Goal: Task Accomplishment & Management: Complete application form

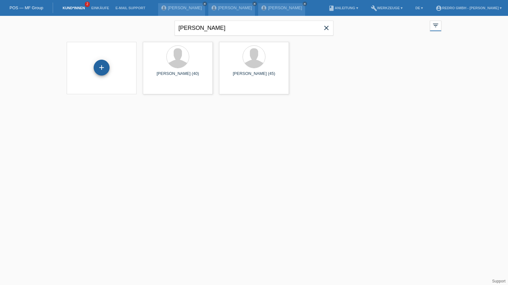
click at [103, 69] on div "+" at bounding box center [102, 68] width 16 height 16
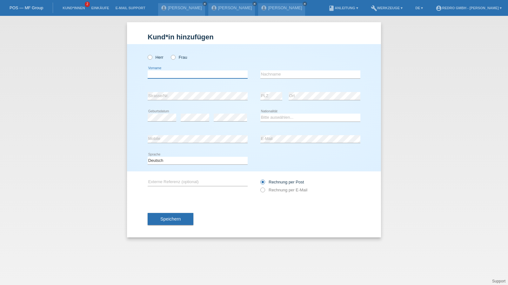
click at [161, 76] on input "text" at bounding box center [198, 75] width 100 height 8
paste input "Agron Mahmuti"
click at [194, 73] on input "Agron Mahmuti" at bounding box center [198, 75] width 100 height 8
type input "Agron"
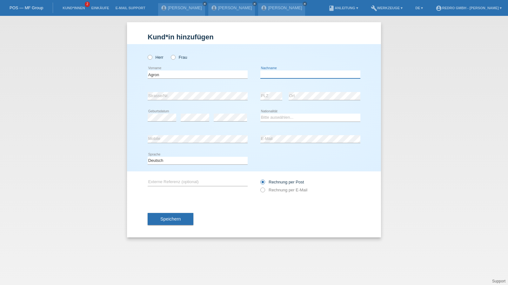
paste input "Mahmuti"
type input "Mahmuti"
click at [153, 56] on label "Herr" at bounding box center [156, 57] width 16 height 5
click at [152, 56] on input "Herr" at bounding box center [150, 57] width 4 height 4
radio input "true"
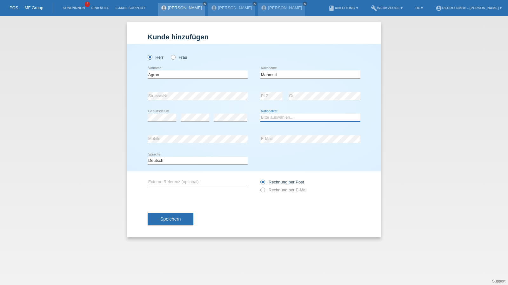
select select "CH"
click at [175, 215] on button "Speichern" at bounding box center [171, 219] width 46 height 12
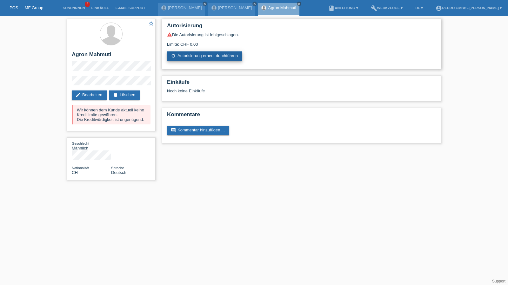
click at [197, 53] on link "refresh Autorisierung erneut durchführen" at bounding box center [204, 56] width 75 height 10
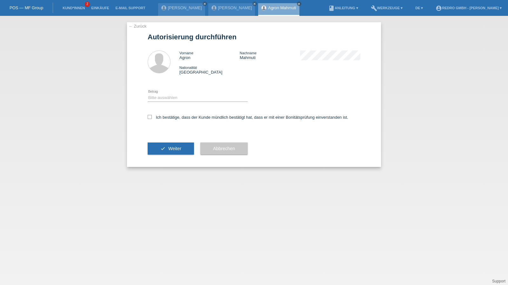
click at [157, 103] on div "Bitte auswählen CHF 1.00 - CHF 499.00 CHF 500.00 - CHF 1'999.00 CHF 2'000.00 - …" at bounding box center [198, 98] width 100 height 22
click at [162, 100] on select "Bitte auswählen CHF 1.00 - CHF 499.00 CHF 500.00 - CHF 1'999.00 CHF 2'000.00 - …" at bounding box center [198, 98] width 100 height 8
select select "1"
click at [148, 94] on select "Bitte auswählen CHF 1.00 - CHF 499.00 CHF 500.00 - CHF 1'999.00 CHF 2'000.00 - …" at bounding box center [198, 98] width 100 height 8
click at [163, 116] on label "Ich bestätige, dass der Kunde mündlich bestätigt hat, dass er mit einer Bonität…" at bounding box center [248, 117] width 201 height 5
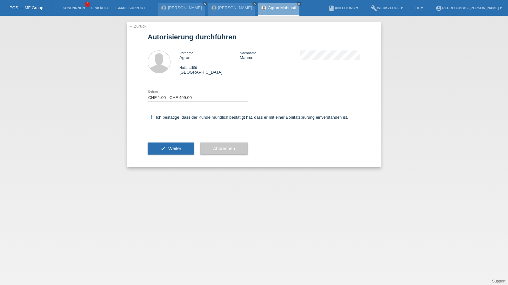
click at [152, 116] on input "Ich bestätige, dass der Kunde mündlich bestätigt hat, dass er mit einer Bonität…" at bounding box center [150, 117] width 4 height 4
checkbox input "true"
click at [163, 145] on button "check Weiter" at bounding box center [171, 149] width 46 height 12
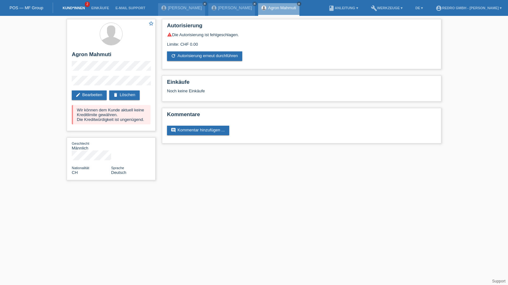
click at [76, 8] on link "Kund*innen" at bounding box center [73, 8] width 29 height 4
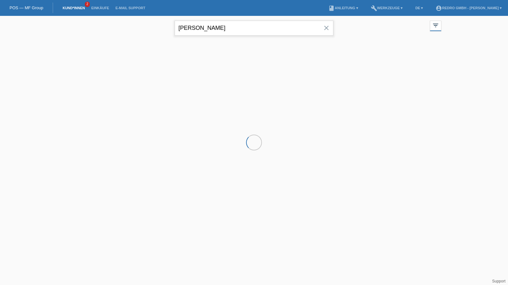
click at [260, 28] on input "ramella" at bounding box center [254, 28] width 159 height 15
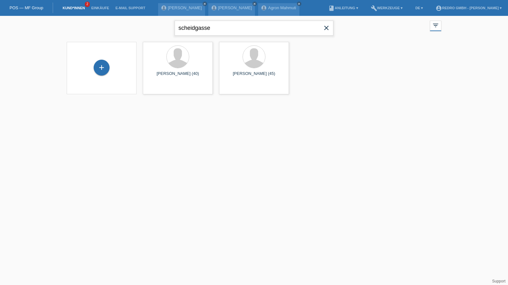
type input "scheidgasse"
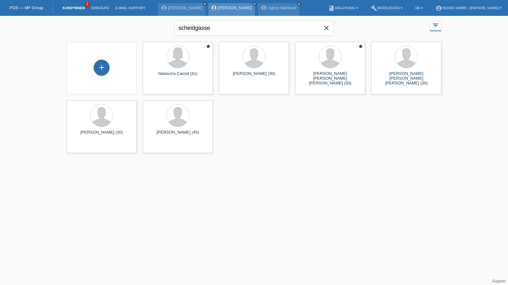
click at [228, 9] on link "[PERSON_NAME]" at bounding box center [235, 7] width 34 height 5
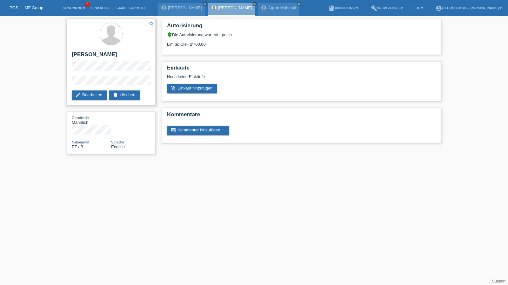
click at [110, 55] on h2 "[PERSON_NAME]" at bounding box center [111, 56] width 79 height 10
copy div "[PERSON_NAME]"
click at [91, 93] on link "edit Bearbeiten" at bounding box center [89, 96] width 35 height 10
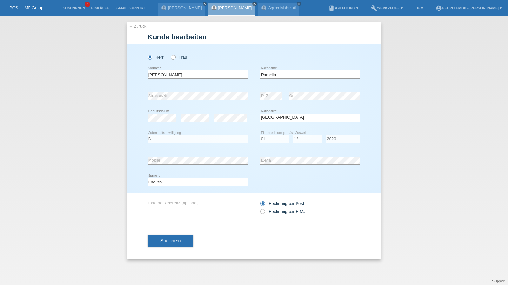
select select "PT"
select select "B"
select select "01"
select select "12"
select select "2020"
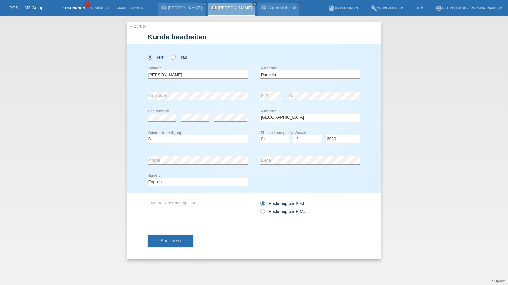
click at [77, 9] on link "Kund*innen" at bounding box center [73, 8] width 29 height 4
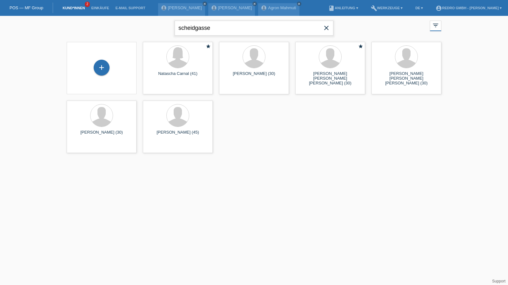
click at [207, 28] on input "scheidgasse" at bounding box center [254, 28] width 159 height 15
type input "[PERSON_NAME]"
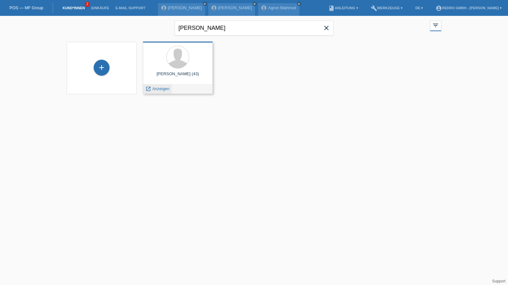
click at [161, 88] on span "Anzeigen" at bounding box center [160, 88] width 17 height 5
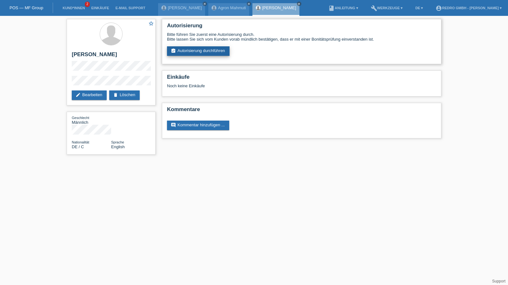
click at [198, 47] on link "assignment_turned_in Autorisierung durchführen" at bounding box center [198, 51] width 63 height 10
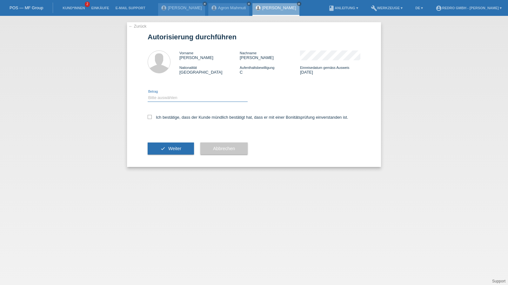
drag, startPoint x: 171, startPoint y: 94, endPoint x: 166, endPoint y: 101, distance: 7.9
click at [171, 94] on select "Bitte auswählen CHF 1.00 - CHF 499.00 CHF 500.00 - CHF 1'999.00 CHF 2'000.00 - …" at bounding box center [198, 98] width 100 height 8
select select "1"
click at [148, 94] on select "Bitte auswählen CHF 1.00 - CHF 499.00 CHF 500.00 - CHF 1'999.00 CHF 2'000.00 - …" at bounding box center [198, 98] width 100 height 8
click at [157, 114] on div "Ich bestätige, dass der Kunde mündlich bestätigt hat, dass er mit einer Bonität…" at bounding box center [254, 120] width 213 height 22
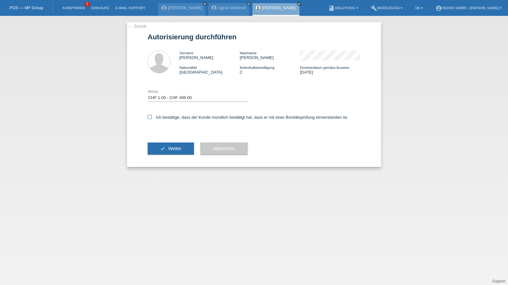
click at [159, 119] on label "Ich bestätige, dass der Kunde mündlich bestätigt hat, dass er mit einer Bonität…" at bounding box center [248, 117] width 201 height 5
click at [152, 119] on input "Ich bestätige, dass der Kunde mündlich bestätigt hat, dass er mit einer Bonität…" at bounding box center [150, 117] width 4 height 4
checkbox input "true"
click at [167, 153] on button "check Weiter" at bounding box center [171, 149] width 46 height 12
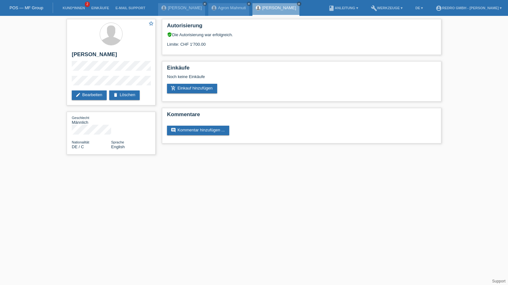
click at [62, 84] on div "star_border [PERSON_NAME] edit Bearbeiten delete Löschen Geschlecht Männlich Na…" at bounding box center [254, 88] width 508 height 145
click at [78, 7] on link "Kund*innen" at bounding box center [73, 8] width 29 height 4
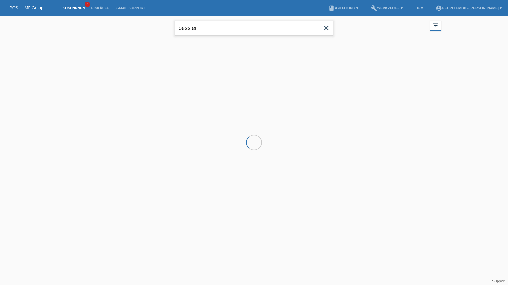
click at [237, 30] on input "bessler" at bounding box center [254, 28] width 159 height 15
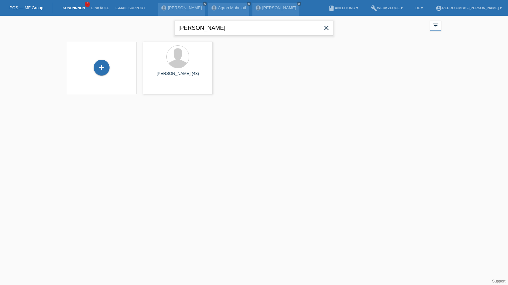
type input "[PERSON_NAME]"
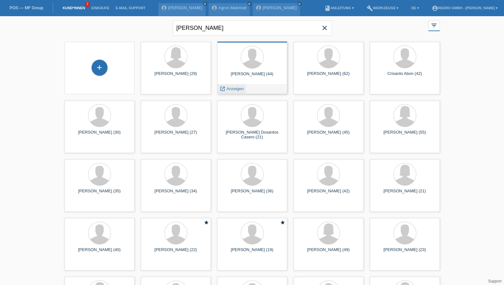
click at [238, 88] on span "Anzeigen" at bounding box center [234, 88] width 17 height 5
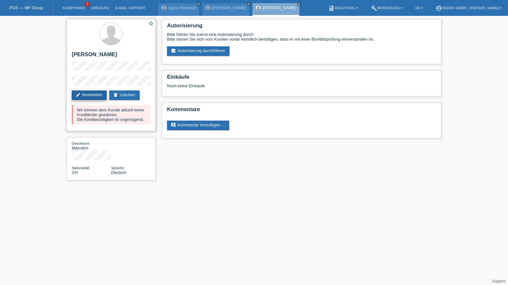
click at [89, 94] on link "edit Bearbeiten" at bounding box center [89, 96] width 35 height 10
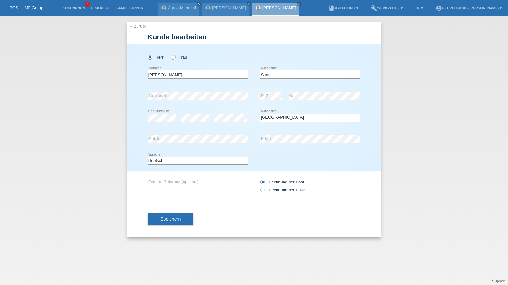
select select "CH"
click at [130, 26] on link "← Zurück" at bounding box center [138, 26] width 18 height 5
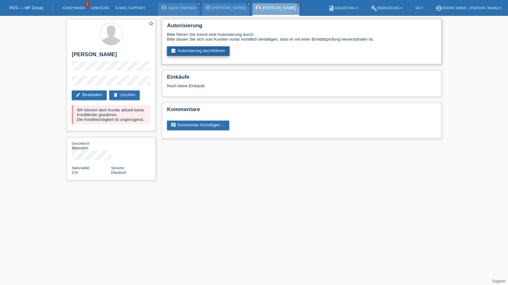
click at [207, 54] on link "assignment_turned_in Autorisierung durchführen" at bounding box center [198, 51] width 63 height 10
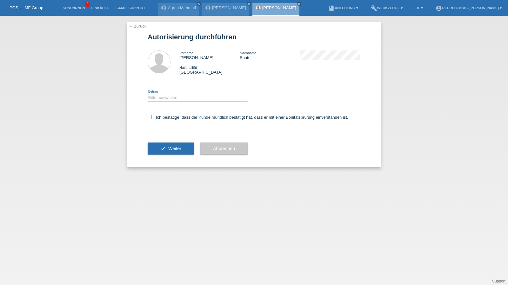
click at [172, 96] on select "Bitte auswählen CHF 1.00 - CHF 499.00 CHF 500.00 - CHF 1'999.00 CHF 2'000.00 - …" at bounding box center [198, 98] width 100 height 8
select select "1"
click at [148, 94] on select "Bitte auswählen CHF 1.00 - CHF 499.00 CHF 500.00 - CHF 1'999.00 CHF 2'000.00 - …" at bounding box center [198, 98] width 100 height 8
click at [169, 117] on label "Ich bestätige, dass der Kunde mündlich bestätigt hat, dass er mit einer Bonität…" at bounding box center [248, 117] width 201 height 5
click at [152, 117] on input "Ich bestätige, dass der Kunde mündlich bestätigt hat, dass er mit einer Bonität…" at bounding box center [150, 117] width 4 height 4
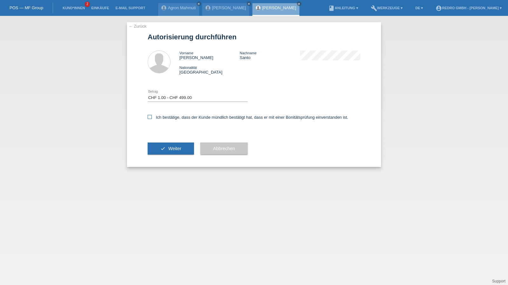
checkbox input "true"
click at [166, 140] on div "check Weiter" at bounding box center [171, 148] width 46 height 37
click at [163, 147] on icon "check" at bounding box center [162, 148] width 5 height 5
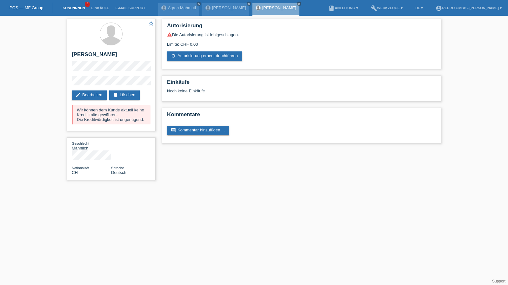
click at [76, 8] on link "Kund*innen" at bounding box center [73, 8] width 29 height 4
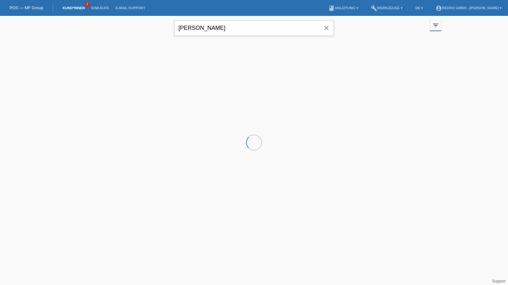
click at [195, 28] on input "enzo santo" at bounding box center [254, 28] width 159 height 15
drag, startPoint x: 0, startPoint y: 0, endPoint x: 195, endPoint y: 28, distance: 197.4
click at [195, 28] on input "enzo santo" at bounding box center [254, 28] width 159 height 15
paste input "Favre"
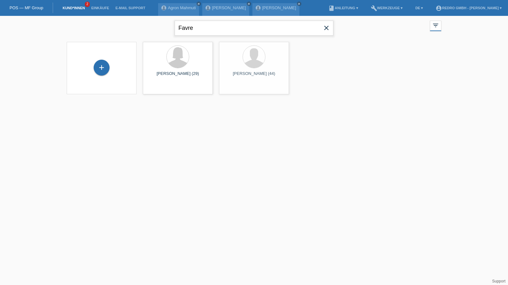
type input "Favre"
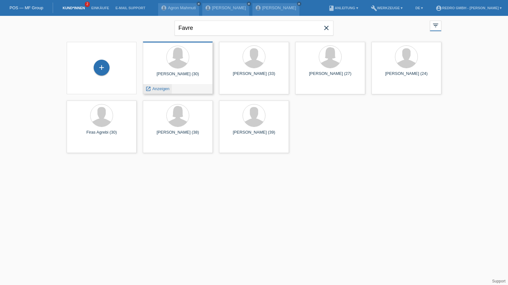
click at [170, 90] on div "launch Anzeigen" at bounding box center [157, 89] width 29 height 10
click at [163, 89] on span "Anzeigen" at bounding box center [160, 88] width 17 height 5
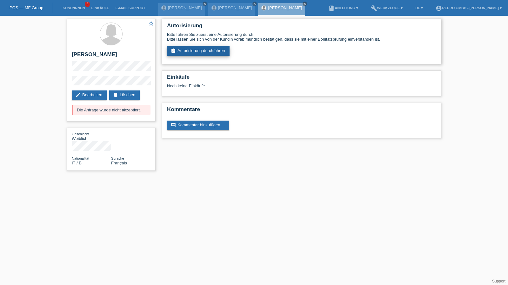
click at [195, 50] on link "assignment_turned_in Autorisierung durchführen" at bounding box center [198, 51] width 63 height 10
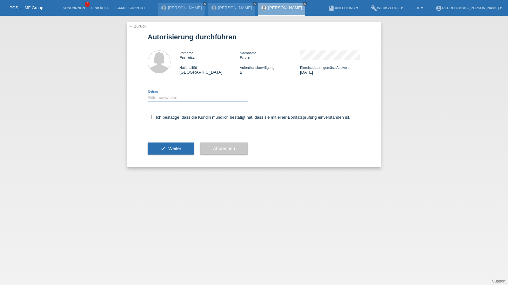
click at [176, 98] on select "Bitte auswählen CHF 1.00 - CHF 499.00 CHF 500.00 - CHF 1'999.00 CHF 2'000.00 - …" at bounding box center [198, 98] width 100 height 8
select select "1"
click at [148, 94] on select "Bitte auswählen CHF 1.00 - CHF 499.00 CHF 500.00 - CHF 1'999.00 CHF 2'000.00 - …" at bounding box center [198, 98] width 100 height 8
click at [161, 119] on label "Ich bestätige, dass die Kundin mündlich bestätigt hat, dass sie mit einer Bonit…" at bounding box center [249, 117] width 203 height 5
click at [152, 119] on input "Ich bestätige, dass die Kundin mündlich bestätigt hat, dass sie mit einer Bonit…" at bounding box center [150, 117] width 4 height 4
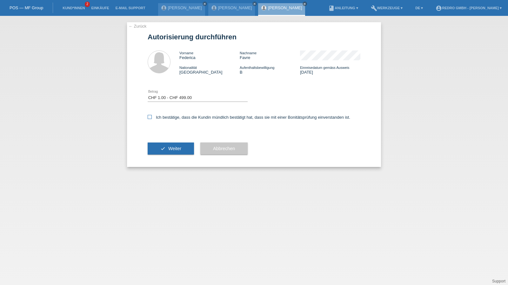
checkbox input "true"
click at [163, 148] on button "check Weiter" at bounding box center [171, 149] width 46 height 12
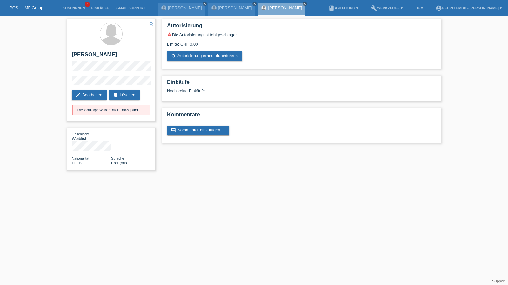
click at [77, 11] on li "Kund*innen 2" at bounding box center [73, 8] width 29 height 16
click at [77, 10] on link "Kund*innen" at bounding box center [73, 8] width 29 height 4
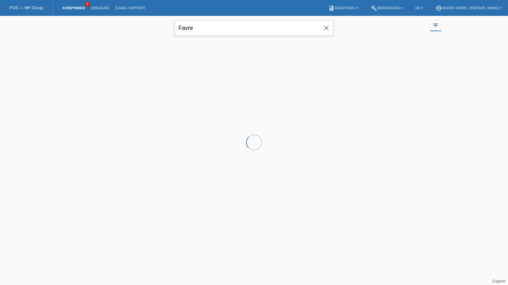
click at [251, 31] on input "Favre" at bounding box center [254, 28] width 159 height 15
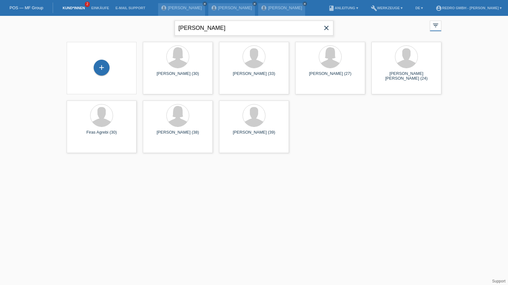
type input "[PERSON_NAME]"
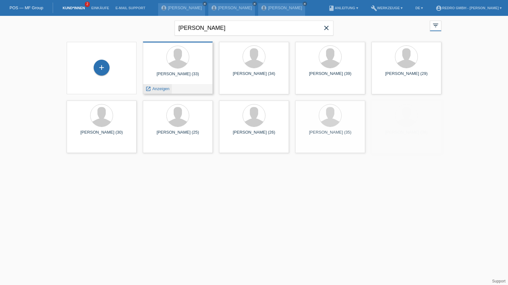
click at [162, 89] on span "Anzeigen" at bounding box center [160, 88] width 17 height 5
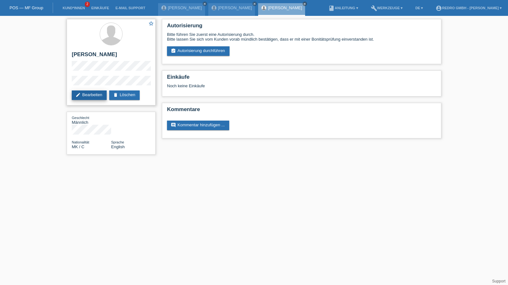
click at [94, 93] on link "edit Bearbeiten" at bounding box center [89, 96] width 35 height 10
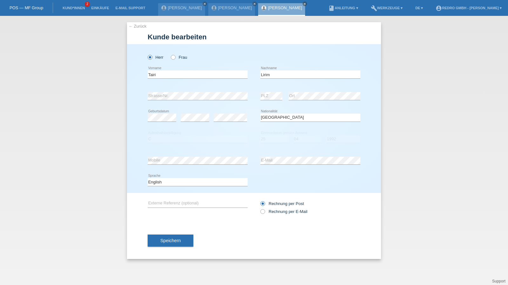
select select "MK"
select select "C"
select select "25"
select select "04"
select select "1992"
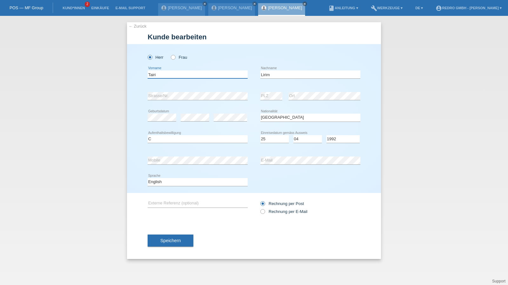
click at [187, 72] on input "Tairi" at bounding box center [198, 75] width 100 height 8
click at [279, 72] on input "Lirim" at bounding box center [311, 75] width 100 height 8
paste input "Tairi"
drag, startPoint x: 269, startPoint y: 74, endPoint x: 217, endPoint y: 74, distance: 52.4
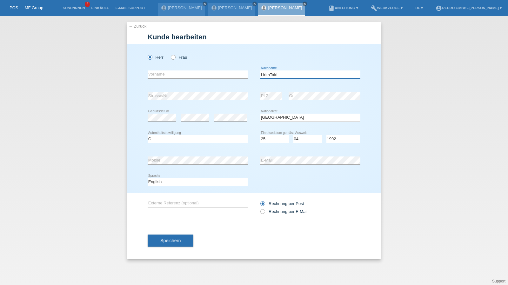
click at [217, 74] on div "error Vorname LirimTairi error Nachname" at bounding box center [254, 75] width 213 height 22
type input "Tairi"
click at [198, 75] on input "text" at bounding box center [198, 75] width 100 height 8
paste input "Lirim"
type input "Lirim"
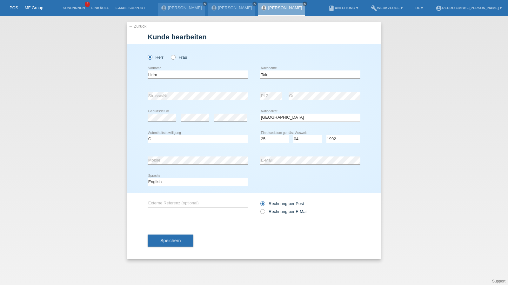
click at [164, 249] on div "Speichern" at bounding box center [254, 240] width 213 height 37
click at [166, 244] on button "Speichern" at bounding box center [171, 241] width 46 height 12
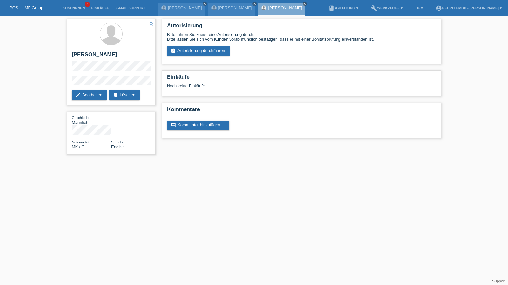
click at [65, 82] on div "star_border Lirim Tairi edit Bearbeiten delete Löschen Geschlecht Männlich Nati…" at bounding box center [111, 88] width 95 height 145
click at [89, 54] on h2 "Lirim Tairi" at bounding box center [111, 56] width 79 height 10
copy div "Lirim Tairi"
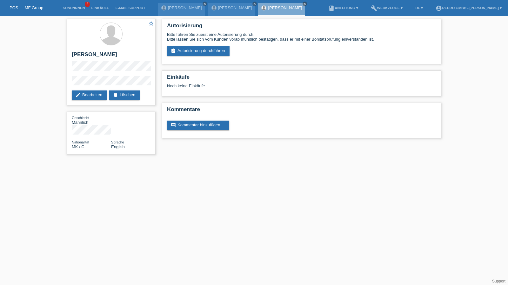
click at [61, 80] on div "star_border Lirim Tairi edit Bearbeiten delete Löschen Geschlecht Männlich Nati…" at bounding box center [254, 88] width 508 height 145
click at [135, 75] on div "star_border Lirim Tairi edit Bearbeiten delete Löschen" at bounding box center [111, 62] width 89 height 86
click at [69, 83] on div "star_border Lirim Tairi edit Bearbeiten delete Löschen" at bounding box center [111, 62] width 89 height 86
click at [202, 52] on link "assignment_turned_in Autorisierung durchführen" at bounding box center [198, 51] width 63 height 10
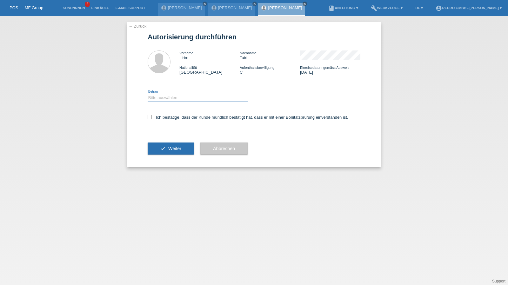
click at [169, 99] on select "Bitte auswählen CHF 1.00 - CHF 499.00 CHF 500.00 - CHF 1'999.00 CHF 2'000.00 - …" at bounding box center [198, 98] width 100 height 8
select select "1"
click at [148, 94] on select "Bitte auswählen CHF 1.00 - CHF 499.00 CHF 500.00 - CHF 1'999.00 CHF 2'000.00 - …" at bounding box center [198, 98] width 100 height 8
click at [163, 118] on label "Ich bestätige, dass der Kunde mündlich bestätigt hat, dass er mit einer Bonität…" at bounding box center [248, 117] width 201 height 5
click at [152, 118] on input "Ich bestätige, dass der Kunde mündlich bestätigt hat, dass er mit einer Bonität…" at bounding box center [150, 117] width 4 height 4
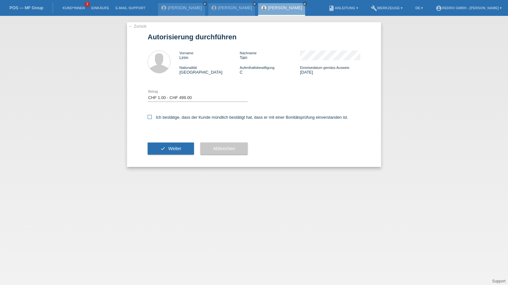
checkbox input "true"
click at [165, 151] on button "check Weiter" at bounding box center [171, 149] width 46 height 12
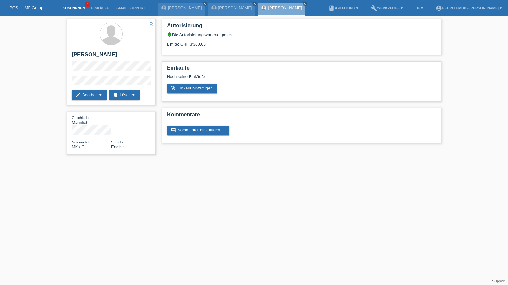
click at [83, 9] on link "Kund*innen" at bounding box center [73, 8] width 29 height 4
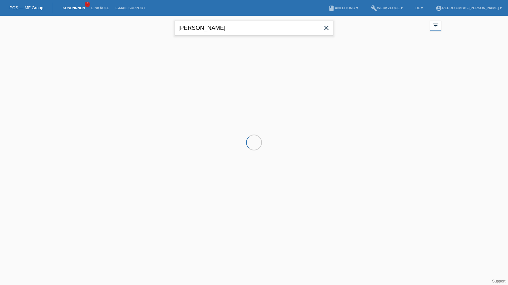
click at [214, 24] on input "[PERSON_NAME]" at bounding box center [254, 28] width 159 height 15
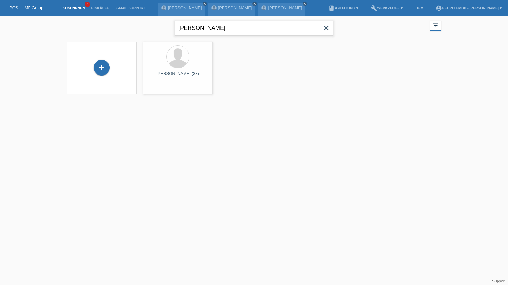
click at [214, 24] on input "lirim tairi" at bounding box center [254, 28] width 159 height 15
paste input "Kemajou"
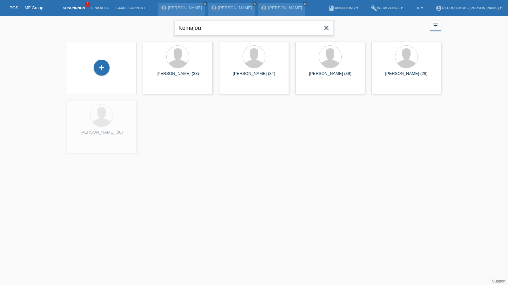
type input "Kemajou"
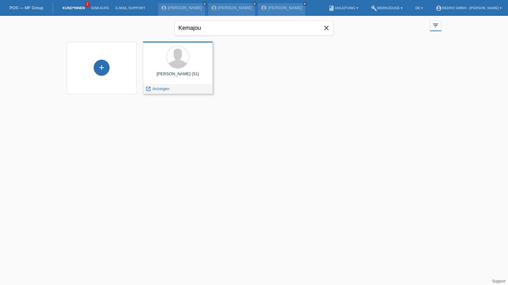
click at [161, 84] on div "launch Anzeigen" at bounding box center [157, 89] width 29 height 10
click at [160, 86] on span "Anzeigen" at bounding box center [160, 88] width 17 height 5
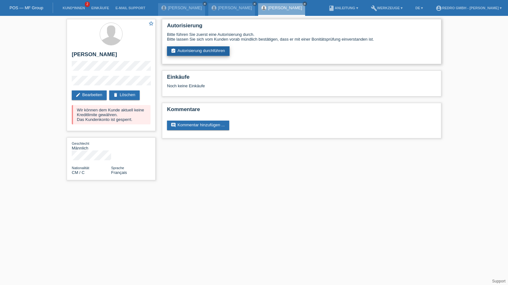
click at [196, 50] on link "assignment_turned_in Autorisierung durchführen" at bounding box center [198, 51] width 63 height 10
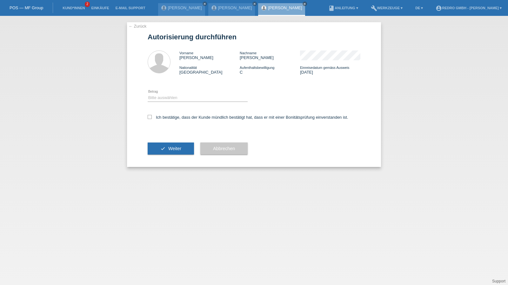
drag, startPoint x: 0, startPoint y: 0, endPoint x: 171, endPoint y: 93, distance: 194.3
click at [171, 93] on div "Bitte auswählen CHF 1.00 - CHF 499.00 CHF 500.00 - CHF 1'999.00 CHF 2'000.00 - …" at bounding box center [198, 98] width 100 height 22
drag, startPoint x: 167, startPoint y: 98, endPoint x: 167, endPoint y: 101, distance: 3.8
click at [167, 98] on select "Bitte auswählen CHF 1.00 - CHF 499.00 CHF 500.00 - CHF 1'999.00 CHF 2'000.00 - …" at bounding box center [198, 98] width 100 height 8
select select "1"
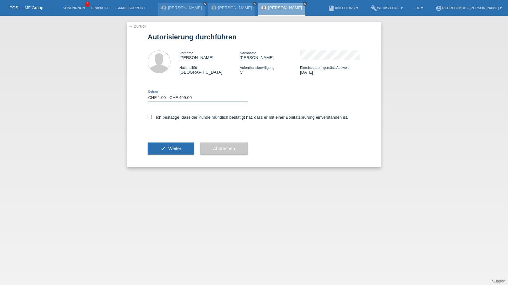
click at [148, 94] on select "Bitte auswählen CHF 1.00 - CHF 499.00 CHF 500.00 - CHF 1'999.00 CHF 2'000.00 - …" at bounding box center [198, 98] width 100 height 8
click at [166, 117] on label "Ich bestätige, dass der Kunde mündlich bestätigt hat, dass er mit einer Bonität…" at bounding box center [248, 117] width 201 height 5
click at [152, 117] on input "Ich bestätige, dass der Kunde mündlich bestätigt hat, dass er mit einer Bonität…" at bounding box center [150, 117] width 4 height 4
checkbox input "true"
click at [164, 144] on button "check Weiter" at bounding box center [171, 149] width 46 height 12
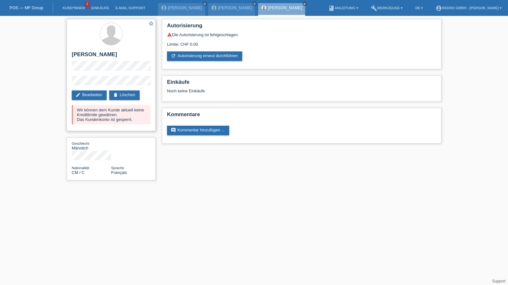
click at [89, 75] on div "star_border Luc Raphaël Kemajou Nana edit Bearbeiten delete Löschen Wir können …" at bounding box center [111, 75] width 89 height 112
click at [72, 5] on li "Kund*innen 2" at bounding box center [73, 8] width 29 height 16
click at [74, 10] on li "Kund*innen 2" at bounding box center [73, 8] width 29 height 16
click at [74, 10] on link "Kund*innen" at bounding box center [73, 8] width 29 height 4
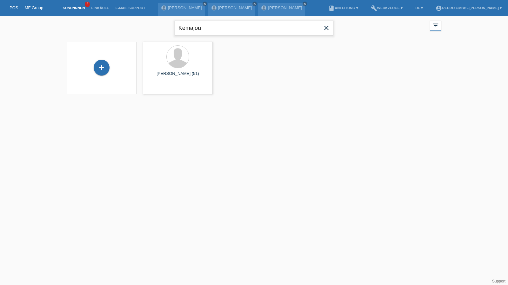
click at [202, 31] on input "Kemajou" at bounding box center [254, 28] width 159 height 15
click at [205, 28] on input "[PERSON_NAME]" at bounding box center [254, 28] width 159 height 15
type input "[PERSON_NAME]"
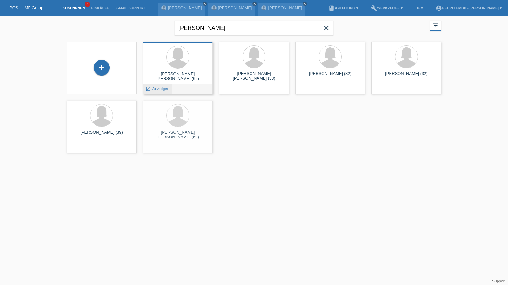
click at [158, 89] on span "Anzeigen" at bounding box center [160, 88] width 17 height 5
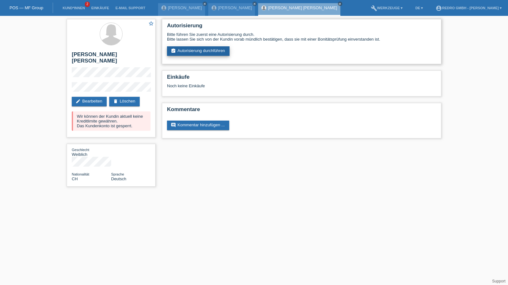
click at [195, 50] on link "assignment_turned_in Autorisierung durchführen" at bounding box center [198, 51] width 63 height 10
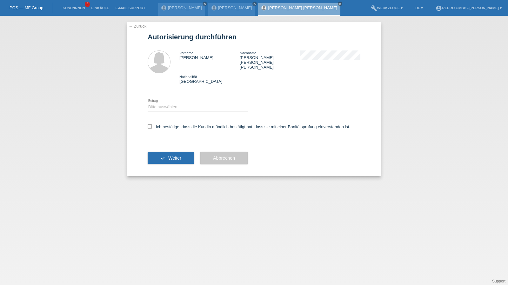
click at [173, 97] on div "Bitte auswählen CHF 1.00 - CHF 499.00 CHF 500.00 - CHF 1'999.00 CHF 2'000.00 - …" at bounding box center [198, 108] width 100 height 22
click at [172, 103] on select "Bitte auswählen CHF 1.00 - CHF 499.00 CHF 500.00 - CHF 1'999.00 CHF 2'000.00 - …" at bounding box center [198, 107] width 100 height 8
select select "1"
click at [148, 103] on select "Bitte auswählen CHF 1.00 - CHF 499.00 CHF 500.00 - CHF 1'999.00 CHF 2'000.00 - …" at bounding box center [198, 107] width 100 height 8
click at [163, 125] on label "Ich bestätige, dass die Kundin mündlich bestätigt hat, dass sie mit einer Bonit…" at bounding box center [249, 127] width 203 height 5
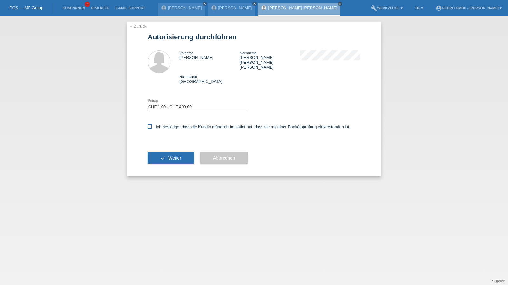
click at [152, 125] on input "Ich bestätige, dass die Kundin mündlich bestätigt hat, dass sie mit einer Bonit…" at bounding box center [150, 127] width 4 height 4
checkbox input "true"
click at [166, 142] on div "check Weiter" at bounding box center [171, 158] width 46 height 37
click at [163, 152] on button "check Weiter" at bounding box center [171, 158] width 46 height 12
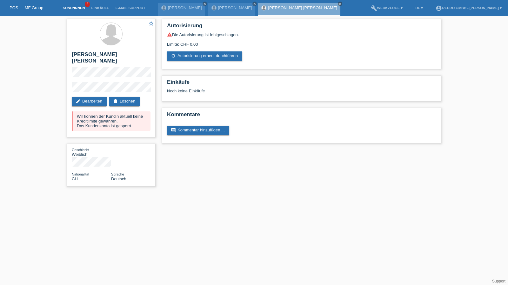
click at [79, 10] on link "Kund*innen" at bounding box center [73, 8] width 29 height 4
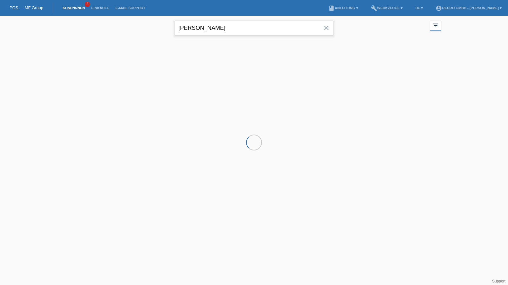
click at [223, 27] on input "[PERSON_NAME]" at bounding box center [254, 28] width 159 height 15
drag, startPoint x: 0, startPoint y: 0, endPoint x: 223, endPoint y: 27, distance: 224.7
click at [223, 27] on input "[PERSON_NAME]" at bounding box center [254, 28] width 159 height 15
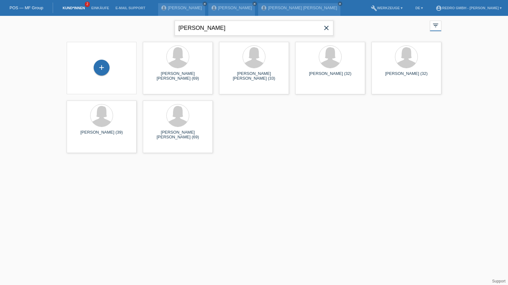
click at [227, 25] on input "[PERSON_NAME]" at bounding box center [254, 28] width 159 height 15
paste input "Mutombo"
type input "Mutombo"
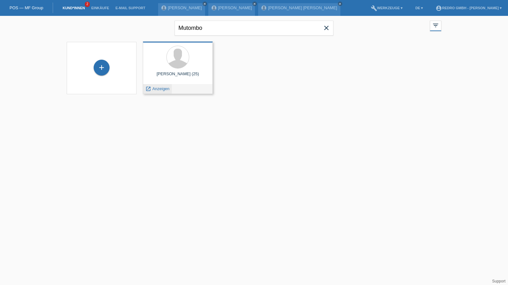
click at [155, 89] on span "Anzeigen" at bounding box center [160, 88] width 17 height 5
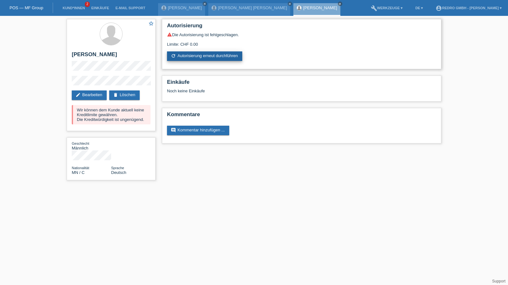
click at [196, 55] on link "refresh Autorisierung erneut durchführen" at bounding box center [204, 56] width 75 height 10
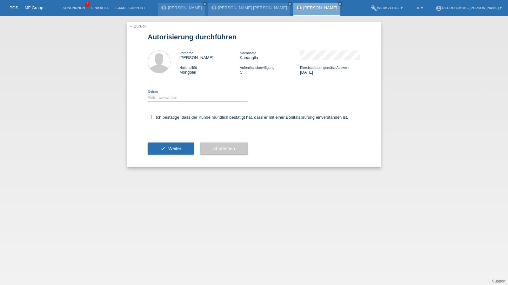
drag, startPoint x: 161, startPoint y: 96, endPoint x: 161, endPoint y: 101, distance: 4.8
click at [161, 96] on select "Bitte auswählen CHF 1.00 - CHF 499.00 CHF 500.00 - CHF 1'999.00 CHF 2'000.00 - …" at bounding box center [198, 98] width 100 height 8
select select "1"
click at [148, 94] on select "Bitte auswählen CHF 1.00 - CHF 499.00 CHF 500.00 - CHF 1'999.00 CHF 2'000.00 - …" at bounding box center [198, 98] width 100 height 8
click at [163, 122] on div "Ich bestätige, dass der Kunde mündlich bestätigt hat, dass er mit einer Bonität…" at bounding box center [254, 120] width 213 height 22
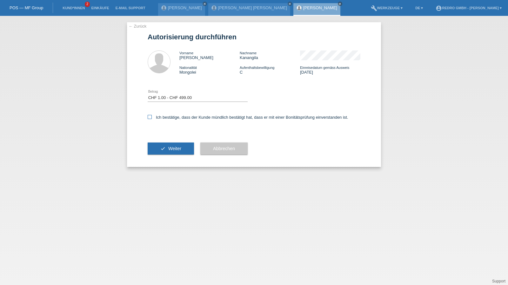
click at [166, 117] on label "Ich bestätige, dass der Kunde mündlich bestätigt hat, dass er mit einer Bonität…" at bounding box center [248, 117] width 201 height 5
click at [152, 117] on input "Ich bestätige, dass der Kunde mündlich bestätigt hat, dass er mit einer Bonität…" at bounding box center [150, 117] width 4 height 4
checkbox input "true"
click at [164, 147] on button "check Weiter" at bounding box center [171, 149] width 46 height 12
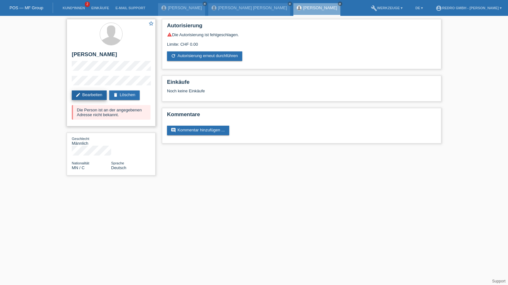
click at [97, 100] on link "edit Bearbeiten" at bounding box center [89, 96] width 35 height 10
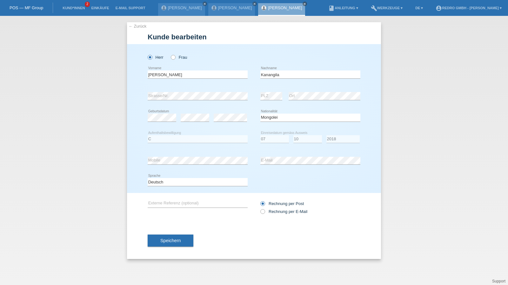
select select "MN"
select select "C"
select select "07"
select select "10"
select select "2018"
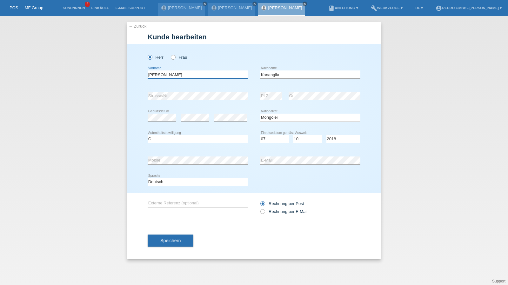
click at [192, 75] on input "[PERSON_NAME]" at bounding box center [198, 75] width 100 height 8
click at [217, 101] on div "error Strasse/Nr." at bounding box center [198, 96] width 100 height 22
click at [161, 186] on icon at bounding box center [198, 186] width 100 height 0
click at [166, 184] on select "Deutsch Français Italiano English" at bounding box center [198, 182] width 100 height 8
select select "fr"
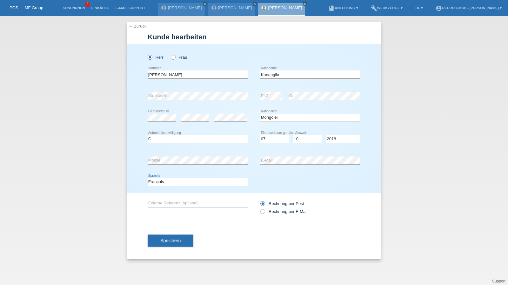
click at [148, 178] on select "Deutsch Français Italiano English" at bounding box center [198, 182] width 100 height 8
click at [168, 237] on button "Speichern" at bounding box center [171, 241] width 46 height 12
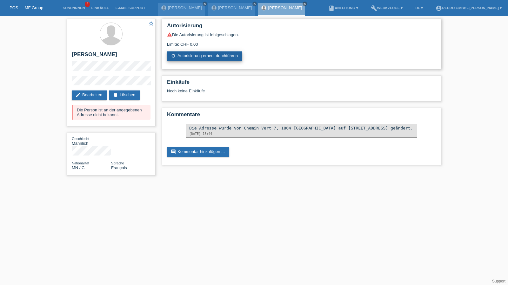
click at [201, 60] on link "refresh Autorisierung erneut durchführen" at bounding box center [204, 56] width 75 height 10
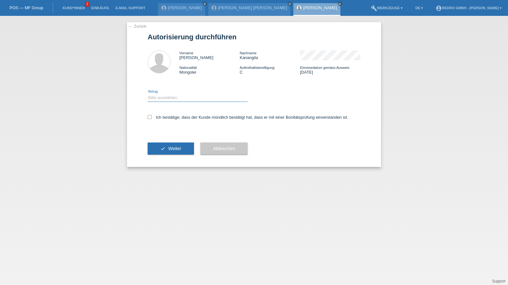
click at [169, 96] on select "Bitte auswählen CHF 1.00 - CHF 499.00 CHF 500.00 - CHF 1'999.00 CHF 2'000.00 - …" at bounding box center [198, 98] width 100 height 8
select select "1"
click at [148, 94] on select "Bitte auswählen CHF 1.00 - CHF 499.00 CHF 500.00 - CHF 1'999.00 CHF 2'000.00 - …" at bounding box center [198, 98] width 100 height 8
click at [166, 118] on label "Ich bestätige, dass der Kunde mündlich bestätigt hat, dass er mit einer Bonität…" at bounding box center [248, 117] width 201 height 5
click at [152, 118] on input "Ich bestätige, dass der Kunde mündlich bestätigt hat, dass er mit einer Bonität…" at bounding box center [150, 117] width 4 height 4
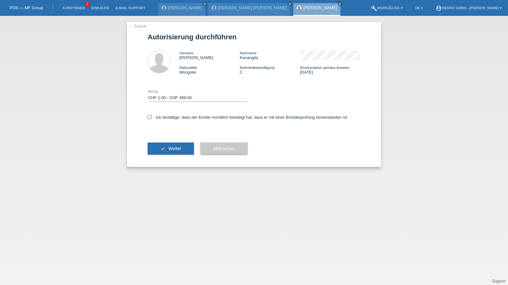
checkbox input "true"
click at [166, 154] on button "check Weiter" at bounding box center [171, 149] width 46 height 12
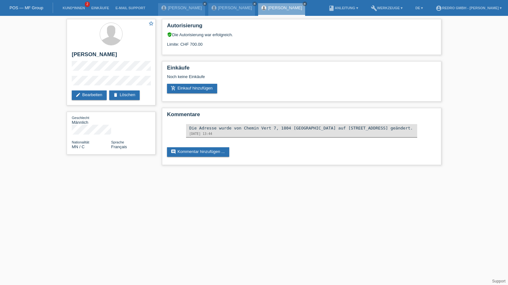
click at [70, 6] on li "Kund*innen 2" at bounding box center [73, 8] width 29 height 16
click at [70, 9] on link "Kund*innen" at bounding box center [73, 8] width 29 height 4
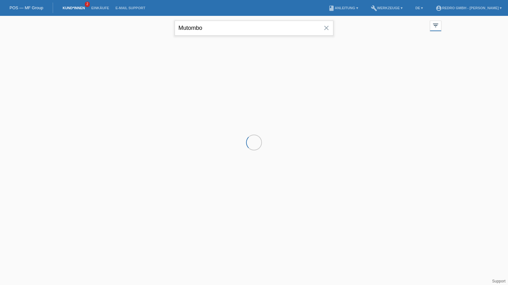
click at [235, 26] on input "Mutombo" at bounding box center [254, 28] width 159 height 15
paste input "Rosa"
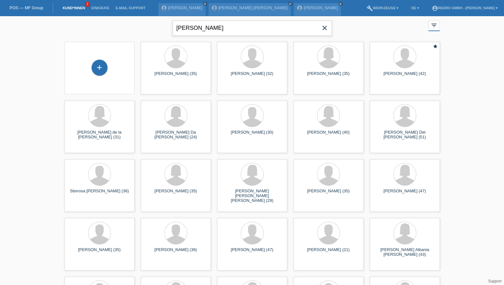
click at [178, 29] on input "Rosa" at bounding box center [252, 28] width 159 height 15
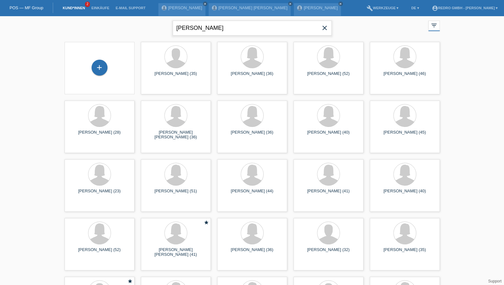
click at [182, 29] on input "tanja Rosa" at bounding box center [252, 28] width 159 height 15
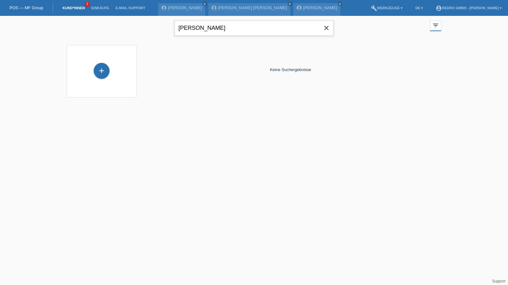
type input "tatjana Rosa"
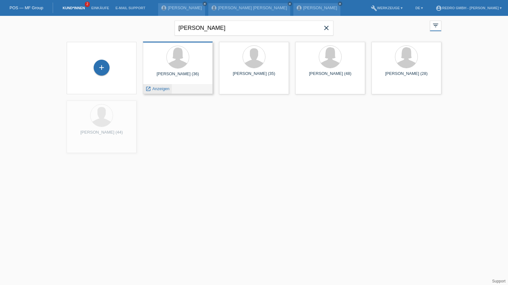
click at [164, 91] on span "Anzeigen" at bounding box center [160, 88] width 17 height 5
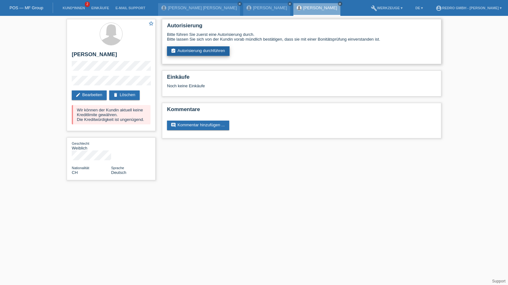
click at [205, 50] on link "assignment_turned_in Autorisierung durchführen" at bounding box center [198, 51] width 63 height 10
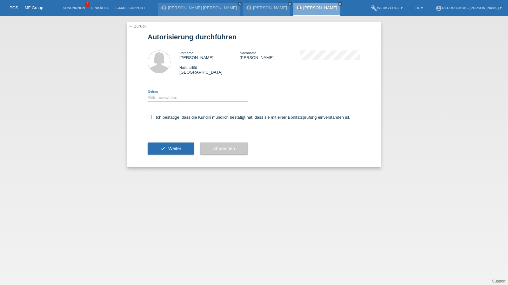
click at [173, 95] on select "Bitte auswählen CHF 1.00 - CHF 499.00 CHF 500.00 - CHF 1'999.00 CHF 2'000.00 - …" at bounding box center [198, 98] width 100 height 8
select select "1"
click at [148, 94] on select "Bitte auswählen CHF 1.00 - CHF 499.00 CHF 500.00 - CHF 1'999.00 CHF 2'000.00 - …" at bounding box center [198, 98] width 100 height 8
click at [166, 120] on div "Ich bestätige, dass die Kundin mündlich bestätigt hat, dass sie mit einer Bonit…" at bounding box center [254, 120] width 213 height 22
click at [165, 120] on label "Ich bestätige, dass die Kundin mündlich bestätigt hat, dass sie mit einer Bonit…" at bounding box center [249, 117] width 203 height 5
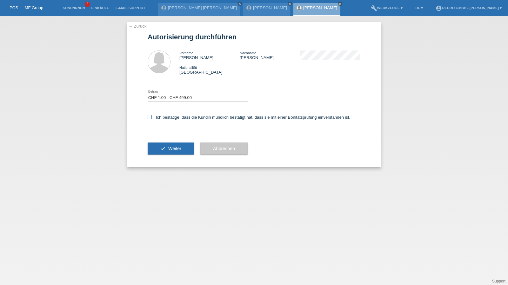
click at [152, 119] on input "Ich bestätige, dass die Kundin mündlich bestätigt hat, dass sie mit einer Bonit…" at bounding box center [150, 117] width 4 height 4
checkbox input "true"
drag, startPoint x: 163, startPoint y: 159, endPoint x: 168, endPoint y: 149, distance: 11.7
click at [163, 158] on div "check Weiter" at bounding box center [171, 148] width 46 height 37
click at [168, 149] on span "Weiter" at bounding box center [174, 148] width 13 height 5
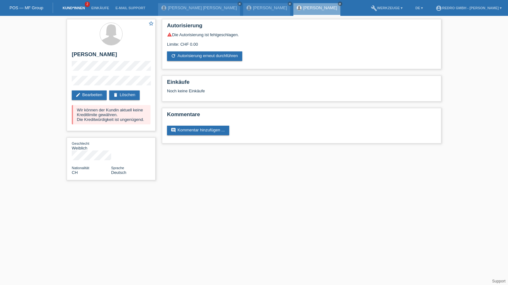
click at [75, 10] on link "Kund*innen" at bounding box center [73, 8] width 29 height 4
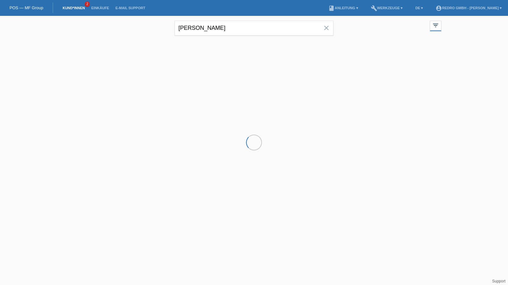
click at [227, 31] on input "[PERSON_NAME]" at bounding box center [254, 28] width 159 height 15
drag, startPoint x: 0, startPoint y: 0, endPoint x: 227, endPoint y: 31, distance: 229.6
click at [227, 31] on input "[PERSON_NAME]" at bounding box center [254, 28] width 159 height 15
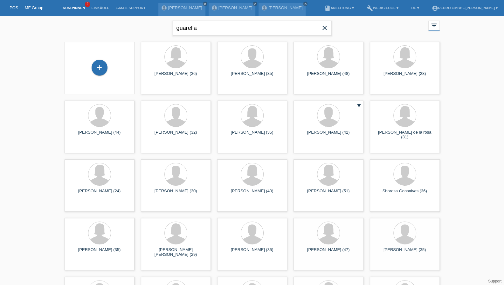
type input "guarella"
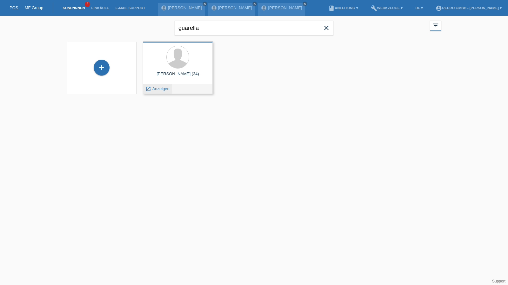
click at [158, 90] on span "Anzeigen" at bounding box center [160, 88] width 17 height 5
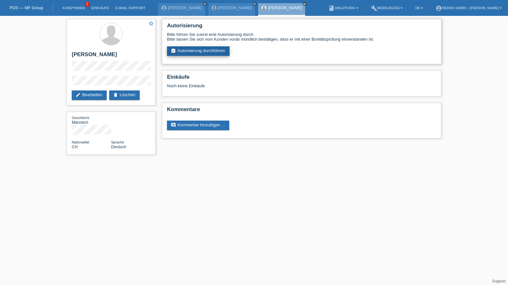
click at [199, 47] on link "assignment_turned_in Autorisierung durchführen" at bounding box center [198, 51] width 63 height 10
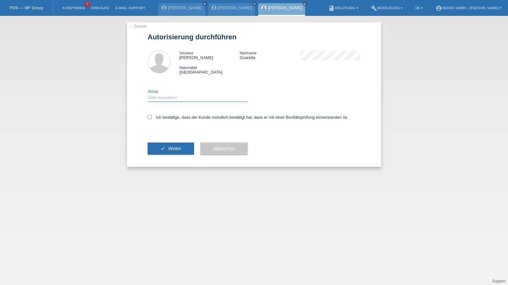
click at [178, 97] on select "Bitte auswählen CHF 1.00 - CHF 499.00 CHF 500.00 - CHF 1'999.00 CHF 2'000.00 - …" at bounding box center [198, 98] width 100 height 8
select select "1"
click at [148, 94] on select "Bitte auswählen CHF 1.00 - CHF 499.00 CHF 500.00 - CHF 1'999.00 CHF 2'000.00 - …" at bounding box center [198, 98] width 100 height 8
click at [164, 117] on label "Ich bestätige, dass der Kunde mündlich bestätigt hat, dass er mit einer Bonität…" at bounding box center [248, 117] width 201 height 5
click at [152, 117] on input "Ich bestätige, dass der Kunde mündlich bestätigt hat, dass er mit einer Bonität…" at bounding box center [150, 117] width 4 height 4
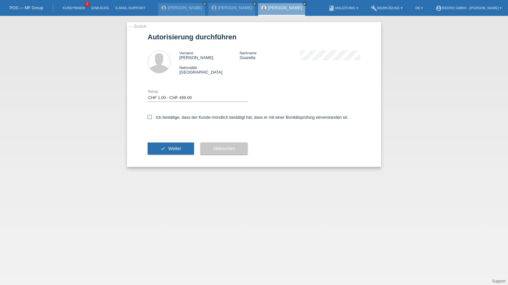
checkbox input "true"
click at [166, 146] on button "check Weiter" at bounding box center [171, 149] width 46 height 12
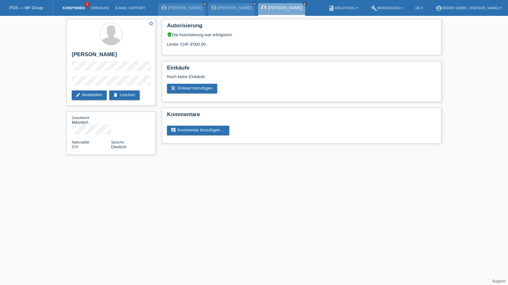
click at [78, 9] on link "Kund*innen" at bounding box center [73, 8] width 29 height 4
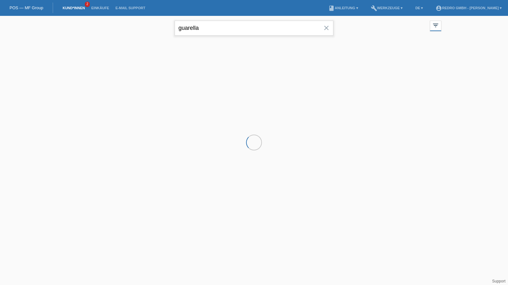
click at [226, 27] on input "guarella" at bounding box center [254, 28] width 159 height 15
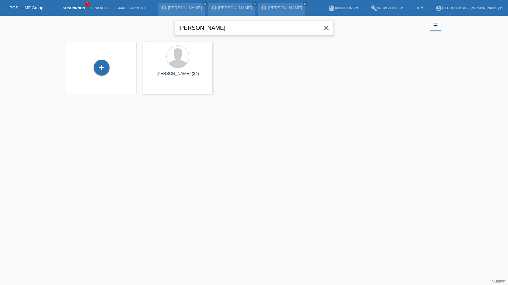
type input "[PERSON_NAME]"
click at [163, 87] on span "Anzeigen" at bounding box center [160, 88] width 17 height 5
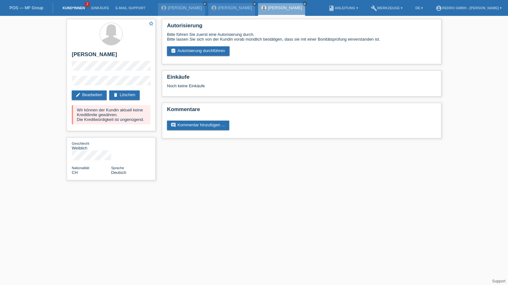
click at [75, 7] on link "Kund*innen" at bounding box center [73, 8] width 29 height 4
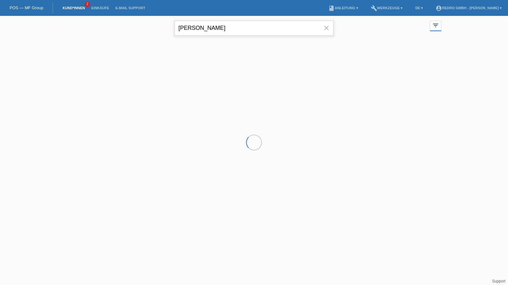
click at [206, 24] on input "[PERSON_NAME]" at bounding box center [254, 28] width 159 height 15
paste input "Albesa"
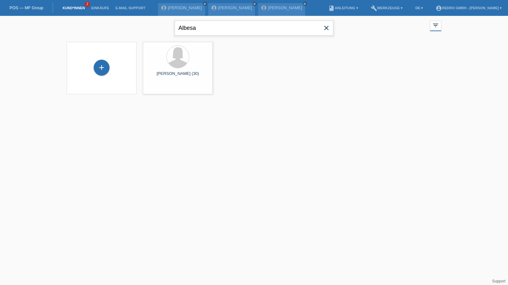
type input "Albesa"
click at [165, 85] on div "launch Anzeigen" at bounding box center [157, 89] width 29 height 10
click at [165, 86] on div "launch Anzeigen" at bounding box center [157, 89] width 29 height 10
click at [165, 88] on span "Anzeigen" at bounding box center [160, 88] width 17 height 5
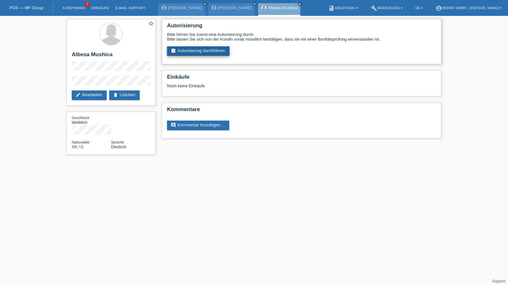
click at [214, 52] on link "assignment_turned_in Autorisierung durchführen" at bounding box center [198, 51] width 63 height 10
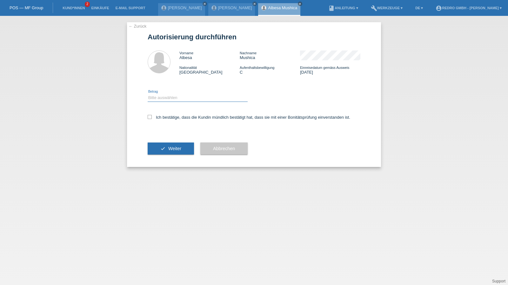
drag, startPoint x: 0, startPoint y: 0, endPoint x: 172, endPoint y: 99, distance: 198.5
click at [172, 97] on select "Bitte auswählen CHF 1.00 - CHF 499.00 CHF 500.00 - CHF 1'999.00 CHF 2'000.00 - …" at bounding box center [198, 98] width 100 height 8
select select "1"
click at [148, 94] on select "Bitte auswählen CHF 1.00 - CHF 499.00 CHF 500.00 - CHF 1'999.00 CHF 2'000.00 - …" at bounding box center [198, 98] width 100 height 8
click at [165, 118] on label "Ich bestätige, dass die Kundin mündlich bestätigt hat, dass sie mit einer Bonit…" at bounding box center [249, 117] width 203 height 5
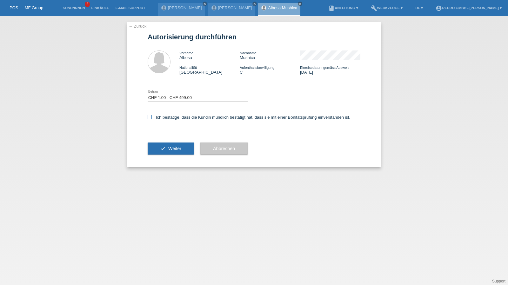
click at [152, 118] on input "Ich bestätige, dass die Kundin mündlich bestätigt hat, dass sie mit einer Bonit…" at bounding box center [150, 117] width 4 height 4
checkbox input "true"
click at [160, 149] on button "check Weiter" at bounding box center [171, 149] width 46 height 12
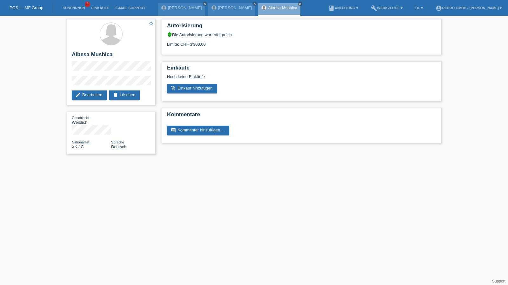
click at [71, 11] on li "Kund*innen 2" at bounding box center [73, 8] width 29 height 16
click at [71, 8] on link "Kund*innen" at bounding box center [73, 8] width 29 height 4
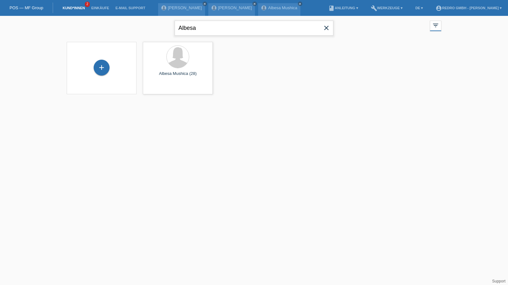
click at [221, 33] on input "Albesa" at bounding box center [254, 28] width 159 height 15
type input "sildi"
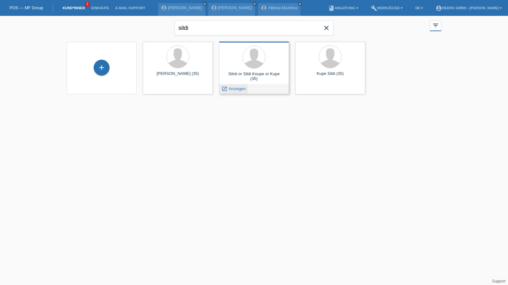
click at [234, 89] on span "Anzeigen" at bounding box center [237, 88] width 17 height 5
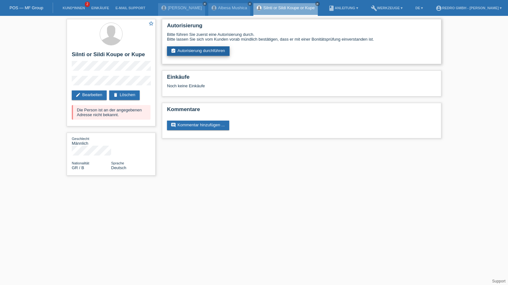
click at [211, 52] on link "assignment_turned_in Autorisierung durchführen" at bounding box center [198, 51] width 63 height 10
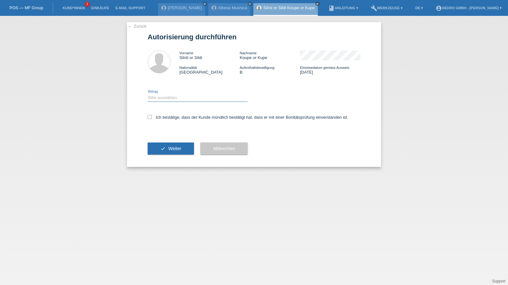
drag, startPoint x: 0, startPoint y: 0, endPoint x: 170, endPoint y: 96, distance: 195.3
click at [170, 96] on select "Bitte auswählen CHF 1.00 - CHF 499.00 CHF 500.00 - CHF 1'999.00 CHF 2'000.00 - …" at bounding box center [198, 98] width 100 height 8
select select "1"
click at [148, 94] on select "Bitte auswählen CHF 1.00 - CHF 499.00 CHF 500.00 - CHF 1'999.00 CHF 2'000.00 - …" at bounding box center [198, 98] width 100 height 8
click at [165, 117] on label "Ich bestätige, dass der Kunde mündlich bestätigt hat, dass er mit einer Bonität…" at bounding box center [248, 117] width 201 height 5
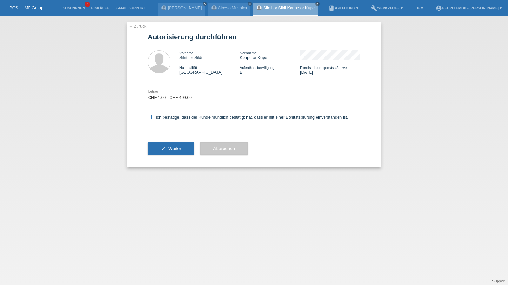
click at [152, 117] on input "Ich bestätige, dass der Kunde mündlich bestätigt hat, dass er mit einer Bonität…" at bounding box center [150, 117] width 4 height 4
checkbox input "true"
click at [162, 153] on button "check Weiter" at bounding box center [171, 149] width 46 height 12
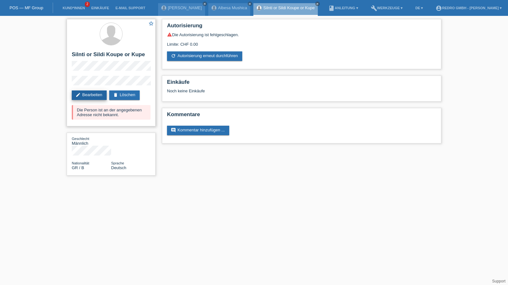
click at [89, 96] on link "edit Bearbeiten" at bounding box center [89, 96] width 35 height 10
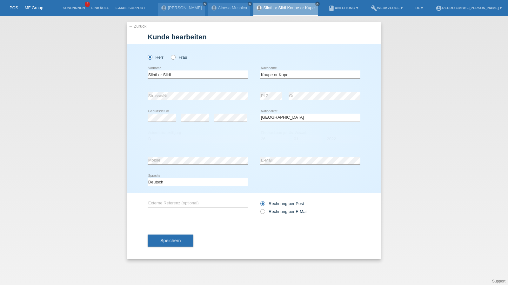
select select "GR"
select select "B"
select select "26"
select select "01"
select select "2022"
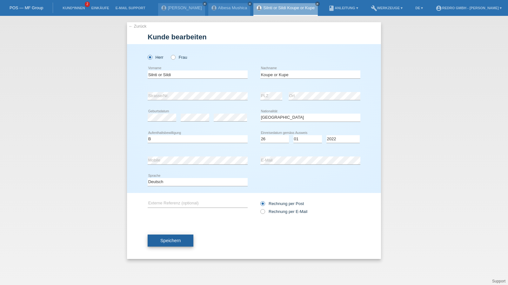
click at [165, 245] on button "Speichern" at bounding box center [171, 241] width 46 height 12
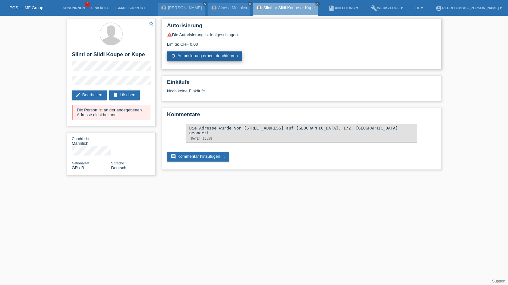
click at [200, 57] on link "refresh Autorisierung erneut durchführen" at bounding box center [204, 56] width 75 height 10
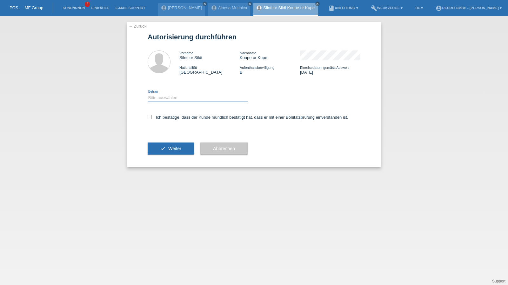
drag, startPoint x: 186, startPoint y: 97, endPoint x: 184, endPoint y: 101, distance: 5.4
click at [186, 97] on select "Bitte auswählen CHF 1.00 - CHF 499.00 CHF 500.00 - CHF 1'999.00 CHF 2'000.00 - …" at bounding box center [198, 98] width 100 height 8
select select "1"
click at [148, 94] on select "Bitte auswählen CHF 1.00 - CHF 499.00 CHF 500.00 - CHF 1'999.00 CHF 2'000.00 - …" at bounding box center [198, 98] width 100 height 8
click at [170, 115] on div "Ich bestätige, dass der Kunde mündlich bestätigt hat, dass er mit einer Bonität…" at bounding box center [254, 120] width 213 height 22
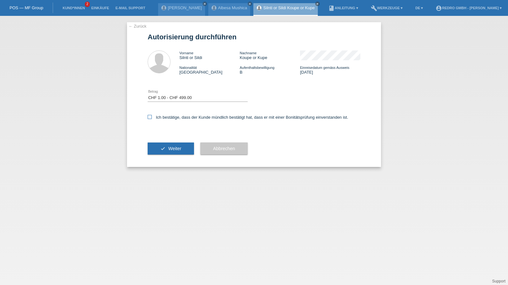
click at [170, 119] on label "Ich bestätige, dass der Kunde mündlich bestätigt hat, dass er mit einer Bonität…" at bounding box center [248, 117] width 201 height 5
click at [152, 119] on input "Ich bestätige, dass der Kunde mündlich bestätigt hat, dass er mit einer Bonität…" at bounding box center [150, 117] width 4 height 4
checkbox input "true"
click at [164, 152] on button "check Weiter" at bounding box center [171, 149] width 46 height 12
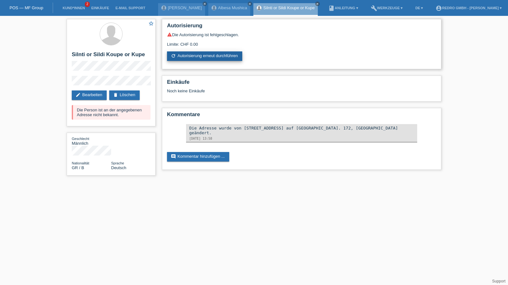
click at [196, 59] on link "refresh Autorisierung erneut durchführen" at bounding box center [204, 56] width 75 height 10
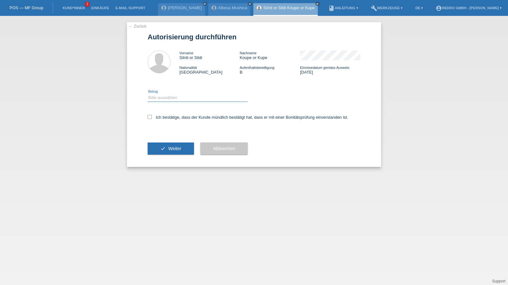
click at [170, 100] on select "Bitte auswählen CHF 1.00 - CHF 499.00 CHF 500.00 - CHF 1'999.00 CHF 2'000.00 - …" at bounding box center [198, 98] width 100 height 8
select select "1"
click at [148, 94] on select "Bitte auswählen CHF 1.00 - CHF 499.00 CHF 500.00 - CHF 1'999.00 CHF 2'000.00 - …" at bounding box center [198, 98] width 100 height 8
click at [169, 116] on label "Ich bestätige, dass der Kunde mündlich bestätigt hat, dass er mit einer Bonität…" at bounding box center [248, 117] width 201 height 5
click at [152, 116] on input "Ich bestätige, dass der Kunde mündlich bestätigt hat, dass er mit einer Bonität…" at bounding box center [150, 117] width 4 height 4
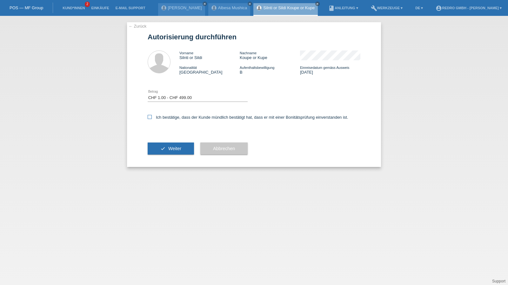
checkbox input "true"
click at [166, 160] on div "check Weiter" at bounding box center [171, 148] width 46 height 37
click at [171, 146] on button "check Weiter" at bounding box center [171, 149] width 46 height 12
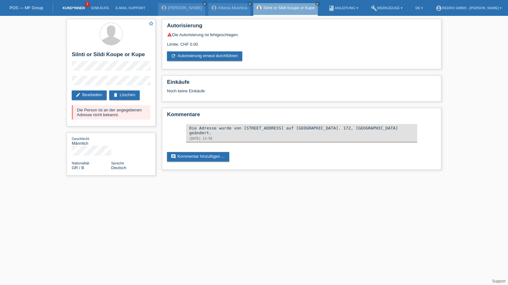
click at [68, 8] on link "Kund*innen" at bounding box center [73, 8] width 29 height 4
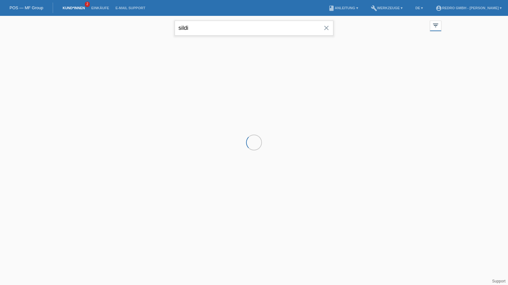
click at [227, 23] on input "sildi" at bounding box center [254, 28] width 159 height 15
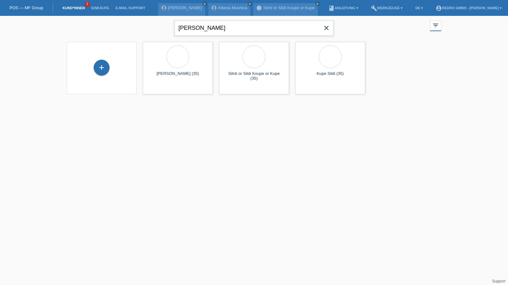
type input "[PERSON_NAME]"
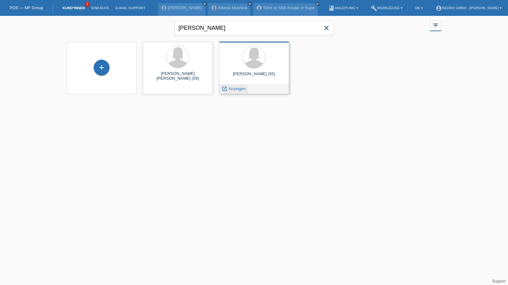
click at [234, 91] on span "Anzeigen" at bounding box center [237, 88] width 17 height 5
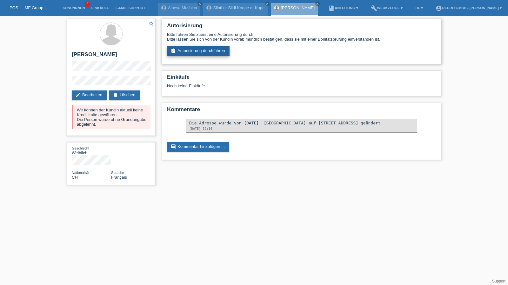
click at [200, 53] on link "assignment_turned_in Autorisierung durchführen" at bounding box center [198, 51] width 63 height 10
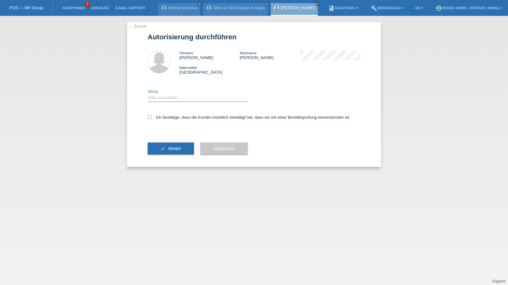
drag, startPoint x: 165, startPoint y: 95, endPoint x: 165, endPoint y: 101, distance: 6.0
click at [165, 95] on select "Bitte auswählen CHF 1.00 - CHF 499.00 CHF 500.00 - CHF 1'999.00 CHF 2'000.00 - …" at bounding box center [198, 98] width 100 height 8
select select "1"
click at [148, 94] on select "Bitte auswählen CHF 1.00 - CHF 499.00 CHF 500.00 - CHF 1'999.00 CHF 2'000.00 - …" at bounding box center [198, 98] width 100 height 8
click at [165, 123] on div "Ich bestätige, dass die Kundin mündlich bestätigt hat, dass sie mit einer Bonit…" at bounding box center [254, 120] width 213 height 22
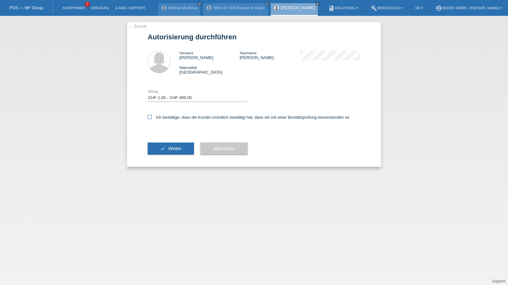
click at [169, 119] on label "Ich bestätige, dass die Kundin mündlich bestätigt hat, dass sie mit einer Bonit…" at bounding box center [249, 117] width 203 height 5
click at [152, 119] on input "Ich bestätige, dass die Kundin mündlich bestätigt hat, dass sie mit einer Bonit…" at bounding box center [150, 117] width 4 height 4
checkbox input "true"
click at [158, 154] on button "check Weiter" at bounding box center [171, 149] width 46 height 12
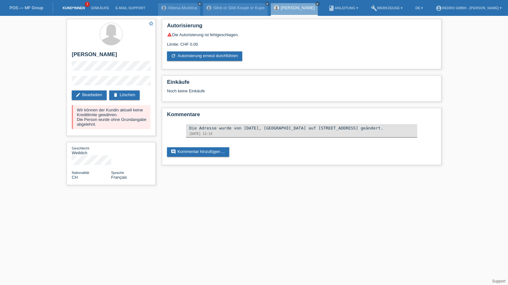
click at [78, 7] on link "Kund*innen" at bounding box center [73, 8] width 29 height 4
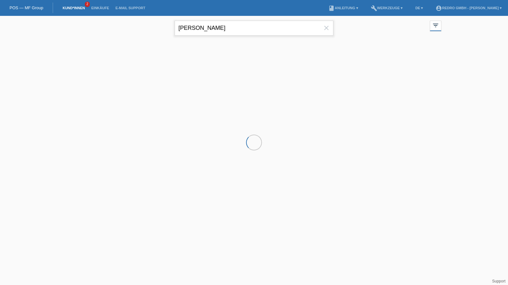
click at [203, 31] on input "[PERSON_NAME]" at bounding box center [254, 28] width 159 height 15
paste input "Vinuj"
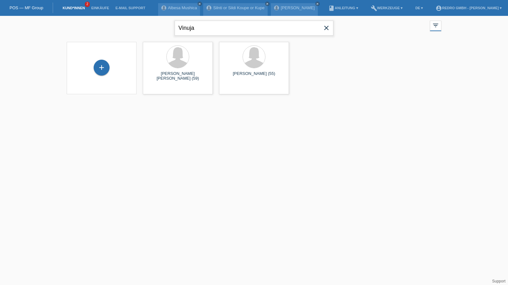
type input "Vinuja"
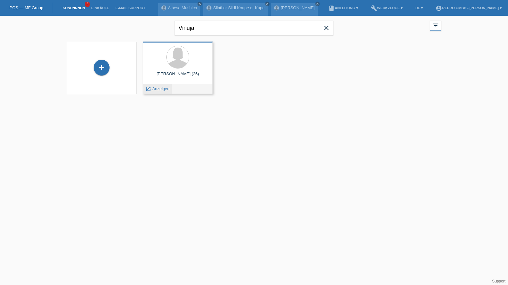
click at [164, 91] on span "Anzeigen" at bounding box center [160, 88] width 17 height 5
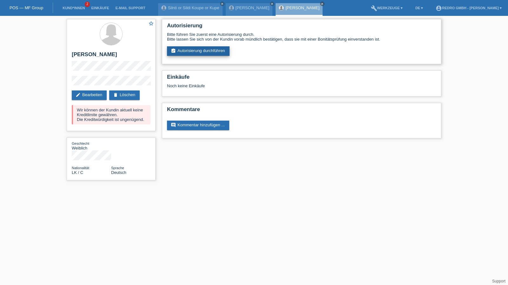
click at [195, 54] on link "assignment_turned_in Autorisierung durchführen" at bounding box center [198, 51] width 63 height 10
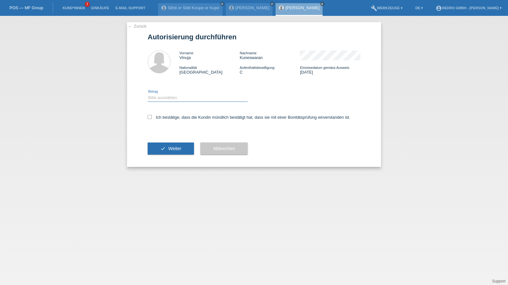
click at [173, 98] on select "Bitte auswählen CHF 1.00 - CHF 499.00 CHF 500.00 - CHF 1'999.00 CHF 2'000.00 - …" at bounding box center [198, 98] width 100 height 8
select select "1"
click at [148, 94] on select "Bitte auswählen CHF 1.00 - CHF 499.00 CHF 500.00 - CHF 1'999.00 CHF 2'000.00 - …" at bounding box center [198, 98] width 100 height 8
click at [166, 116] on label "Ich bestätige, dass die Kundin mündlich bestätigt hat, dass sie mit einer Bonit…" at bounding box center [249, 117] width 203 height 5
click at [152, 116] on input "Ich bestätige, dass die Kundin mündlich bestätigt hat, dass sie mit einer Bonit…" at bounding box center [150, 117] width 4 height 4
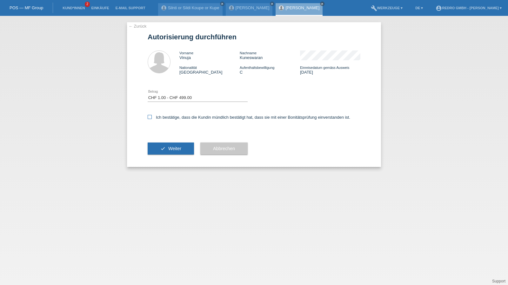
checkbox input "true"
click at [166, 146] on button "check Weiter" at bounding box center [171, 149] width 46 height 12
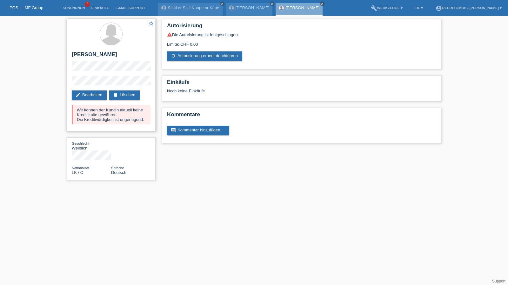
click at [95, 56] on h2 "[PERSON_NAME]" at bounding box center [111, 56] width 79 height 10
copy div "[PERSON_NAME]"
click at [63, 84] on div "star_border [PERSON_NAME] edit Bearbeiten delete Löschen Wir können der Kundin …" at bounding box center [254, 101] width 508 height 171
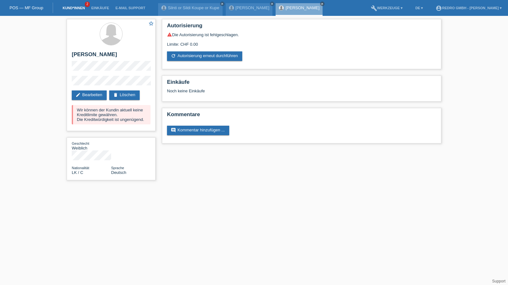
click at [75, 7] on link "Kund*innen" at bounding box center [73, 8] width 29 height 4
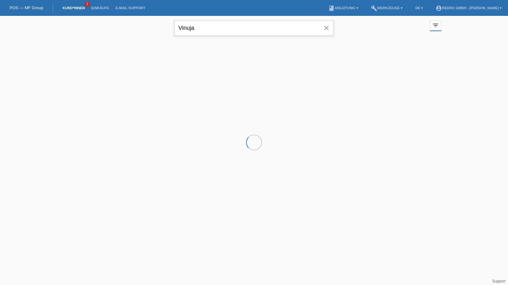
click at [240, 25] on input "Vinuja" at bounding box center [254, 28] width 159 height 15
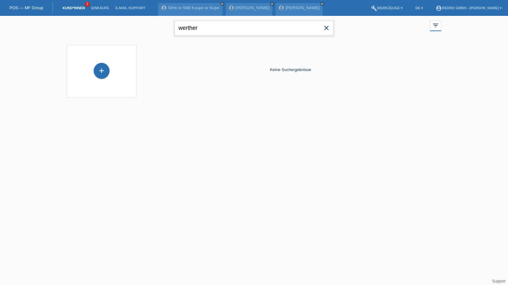
click at [208, 26] on input "werther" at bounding box center [254, 28] width 159 height 15
type input "walther"
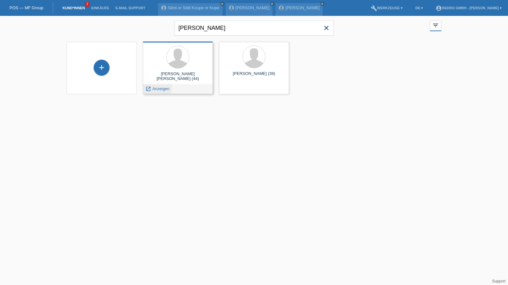
click at [154, 89] on span "Anzeigen" at bounding box center [160, 88] width 17 height 5
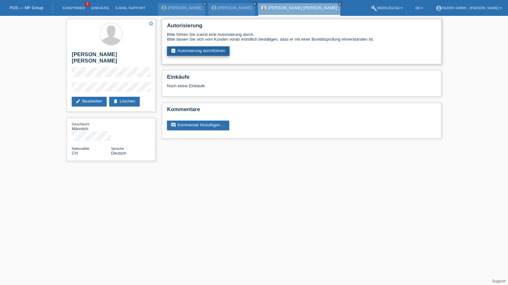
click at [196, 54] on link "assignment_turned_in Autorisierung durchführen" at bounding box center [198, 51] width 63 height 10
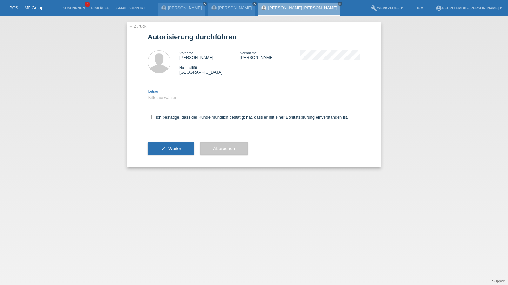
click at [173, 95] on select "Bitte auswählen CHF 1.00 - CHF 499.00 CHF 500.00 - CHF 1'999.00 CHF 2'000.00 - …" at bounding box center [198, 98] width 100 height 8
select select "1"
click at [148, 94] on select "Bitte auswählen CHF 1.00 - CHF 499.00 CHF 500.00 - CHF 1'999.00 CHF 2'000.00 - …" at bounding box center [198, 98] width 100 height 8
click at [164, 119] on label "Ich bestätige, dass der Kunde mündlich bestätigt hat, dass er mit einer Bonität…" at bounding box center [248, 117] width 201 height 5
click at [152, 119] on input "Ich bestätige, dass der Kunde mündlich bestätigt hat, dass er mit einer Bonität…" at bounding box center [150, 117] width 4 height 4
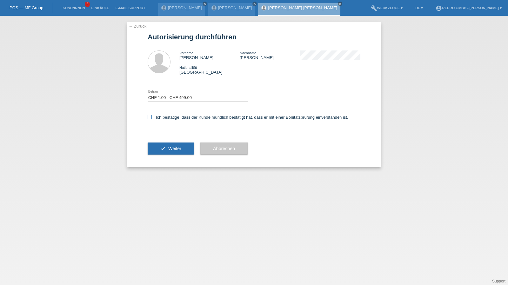
checkbox input "true"
click at [166, 146] on button "check Weiter" at bounding box center [171, 149] width 46 height 12
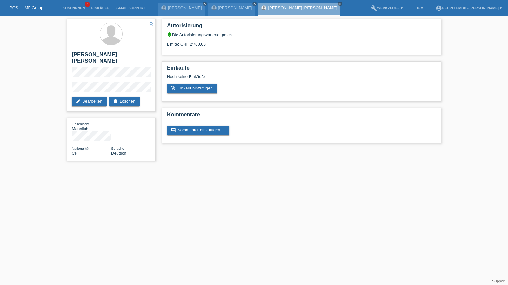
click at [74, 10] on li "Kund*innen 2" at bounding box center [73, 8] width 29 height 16
click at [74, 9] on link "Kund*innen" at bounding box center [73, 8] width 29 height 4
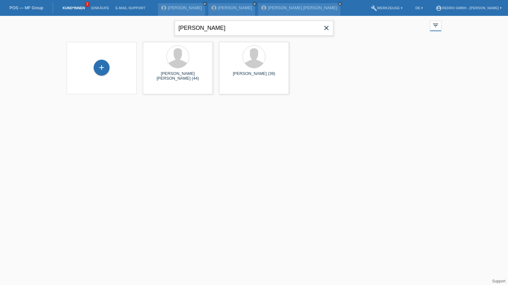
click at [220, 25] on input "walther" at bounding box center [254, 28] width 159 height 15
click at [217, 27] on input "walther" at bounding box center [254, 28] width 159 height 15
type input "purkic"
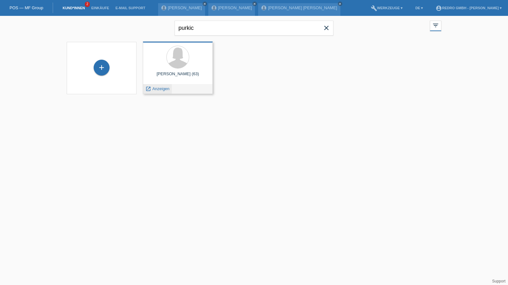
click at [159, 87] on span "Anzeigen" at bounding box center [160, 88] width 17 height 5
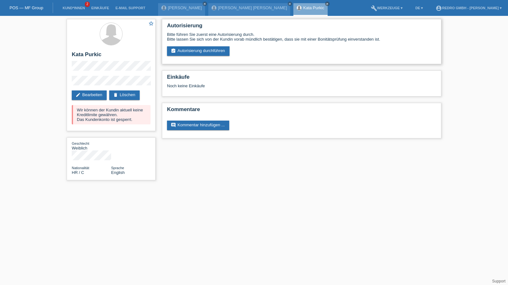
click at [203, 46] on div "Bitte führen Sie zuerst eine Autorisierung durch. Bitte lassen Sie sich von der…" at bounding box center [301, 44] width 269 height 24
click at [200, 52] on link "assignment_turned_in Autorisierung durchführen" at bounding box center [198, 51] width 63 height 10
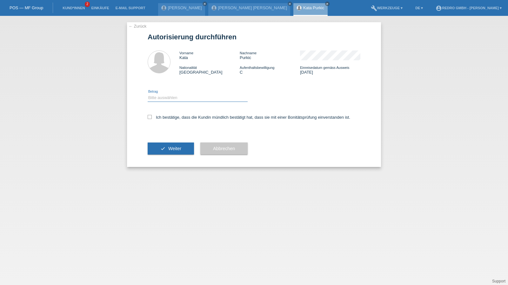
click at [170, 98] on select "Bitte auswählen CHF 1.00 - CHF 499.00 CHF 500.00 - CHF 1'999.00 CHF 2'000.00 - …" at bounding box center [198, 98] width 100 height 8
select select "1"
click at [148, 94] on select "Bitte auswählen CHF 1.00 - CHF 499.00 CHF 500.00 - CHF 1'999.00 CHF 2'000.00 - …" at bounding box center [198, 98] width 100 height 8
click at [166, 118] on label "Ich bestätige, dass die Kundin mündlich bestätigt hat, dass sie mit einer Bonit…" at bounding box center [249, 117] width 203 height 5
click at [152, 118] on input "Ich bestätige, dass die Kundin mündlich bestätigt hat, dass sie mit einer Bonit…" at bounding box center [150, 117] width 4 height 4
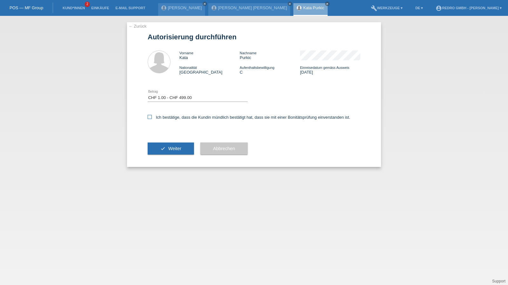
checkbox input "true"
click at [159, 143] on button "check Weiter" at bounding box center [171, 149] width 46 height 12
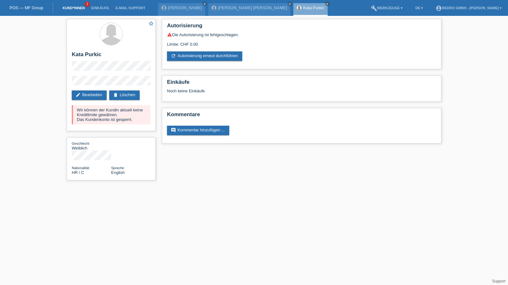
click at [80, 9] on link "Kund*innen" at bounding box center [73, 8] width 29 height 4
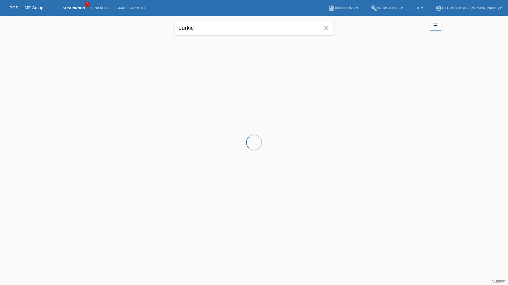
click at [216, 29] on input "purkic" at bounding box center [254, 28] width 159 height 15
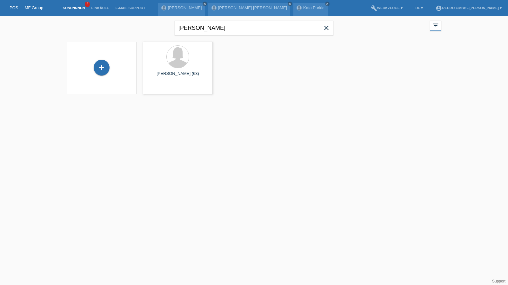
type input "[PERSON_NAME]"
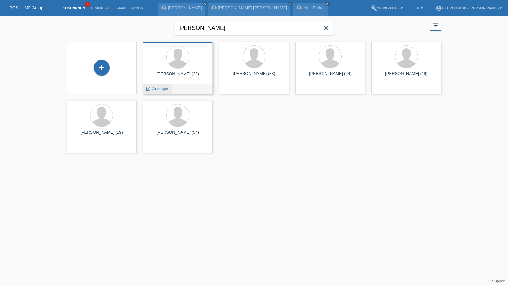
click at [156, 87] on span "Anzeigen" at bounding box center [160, 88] width 17 height 5
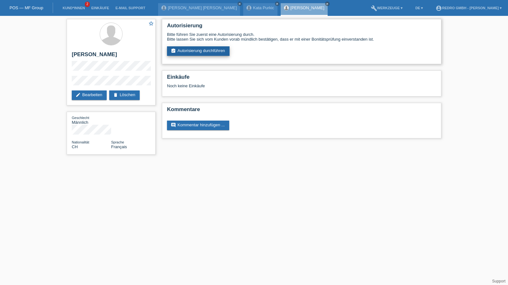
click at [200, 52] on link "assignment_turned_in Autorisierung durchführen" at bounding box center [198, 51] width 63 height 10
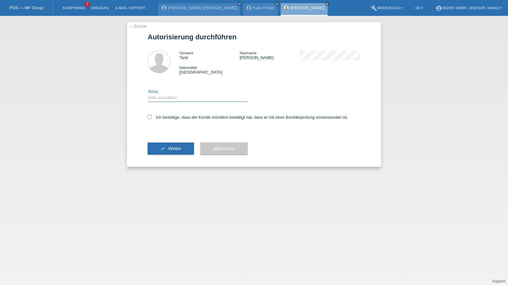
click at [176, 99] on select "Bitte auswählen CHF 1.00 - CHF 499.00 CHF 500.00 - CHF 1'999.00 CHF 2'000.00 - …" at bounding box center [198, 98] width 100 height 8
select select "1"
click at [148, 94] on select "Bitte auswählen CHF 1.00 - CHF 499.00 CHF 500.00 - CHF 1'999.00 CHF 2'000.00 - …" at bounding box center [198, 98] width 100 height 8
click at [168, 119] on label "Ich bestätige, dass der Kunde mündlich bestätigt hat, dass er mit einer Bonität…" at bounding box center [248, 117] width 201 height 5
click at [152, 119] on input "Ich bestätige, dass der Kunde mündlich bestätigt hat, dass er mit einer Bonität…" at bounding box center [150, 117] width 4 height 4
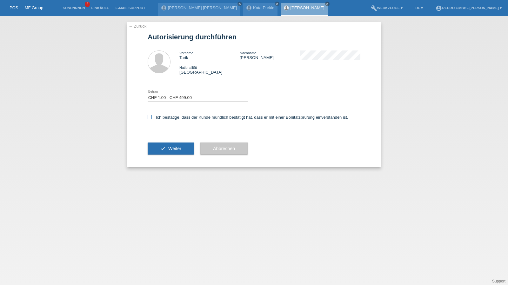
checkbox input "true"
click at [165, 143] on div "check Weiter" at bounding box center [171, 148] width 46 height 37
click at [163, 147] on icon "check" at bounding box center [162, 148] width 5 height 5
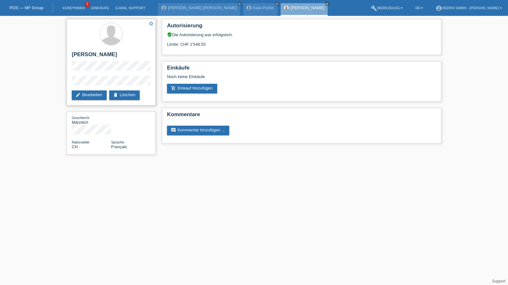
click at [85, 54] on h2 "[PERSON_NAME]" at bounding box center [111, 56] width 79 height 10
copy div "[PERSON_NAME]"
click at [81, 76] on div "star_border Tarik Yao edit Bearbeiten delete Löschen" at bounding box center [111, 62] width 89 height 86
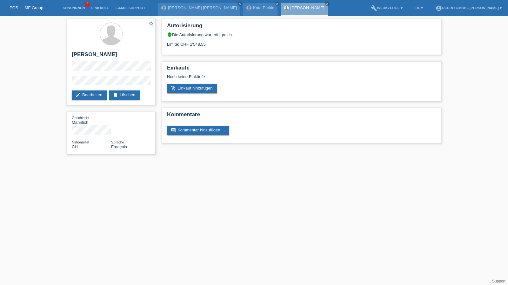
drag, startPoint x: 107, startPoint y: 75, endPoint x: 62, endPoint y: 76, distance: 45.8
click at [62, 83] on div "star_border Tarik Yao edit Bearbeiten delete Löschen Geschlecht Männlich Nation…" at bounding box center [254, 88] width 508 height 145
click at [80, 9] on link "Kund*innen" at bounding box center [73, 8] width 29 height 4
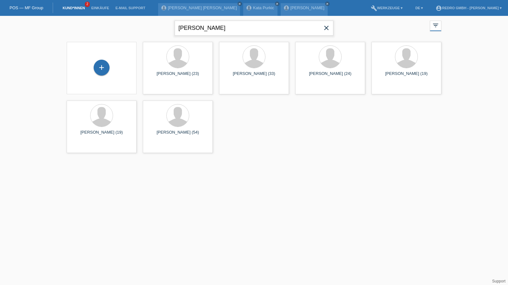
click at [211, 31] on input "tarik yao" at bounding box center [254, 28] width 159 height 15
paste input "Deschenaux"
type input "Deschenaux"
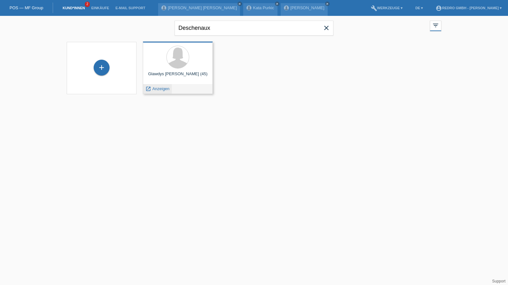
click at [161, 90] on span "Anzeigen" at bounding box center [160, 88] width 17 height 5
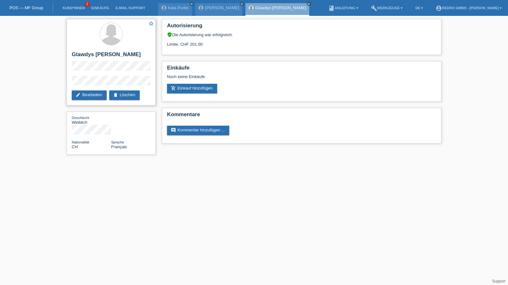
click at [111, 73] on div "star_border Glawdys Paola Deschenaux edit Bearbeiten delete Löschen" at bounding box center [111, 62] width 89 height 86
click at [192, 87] on link "add_shopping_cart Einkauf hinzufügen" at bounding box center [192, 89] width 50 height 10
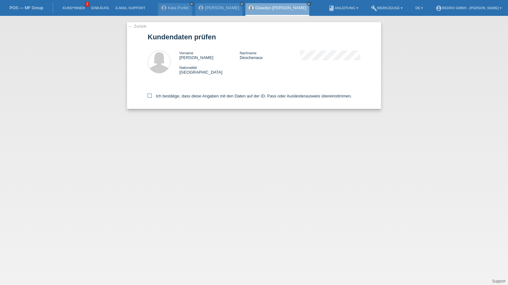
click at [223, 95] on label "Ich bestätige, dass diese Angaben mit den Daten auf der ID, Pass oder Ausländer…" at bounding box center [250, 96] width 204 height 5
click at [152, 95] on input "Ich bestätige, dass diese Angaben mit den Daten auf der ID, Pass oder Ausländer…" at bounding box center [150, 96] width 4 height 4
checkbox input "true"
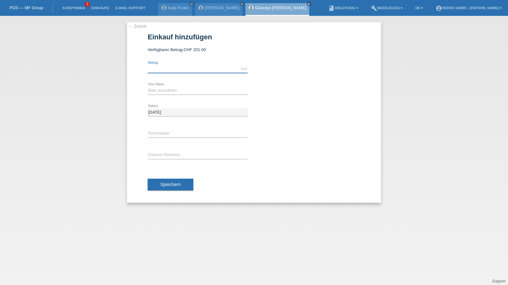
click at [194, 71] on input "text" at bounding box center [198, 69] width 100 height 8
type input "200.00"
click at [174, 90] on select "Bitte auswählen 6 Raten 12 Raten 24 Raten 36 Raten" at bounding box center [198, 91] width 100 height 8
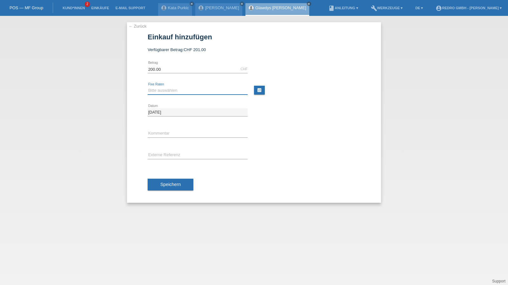
select select "584"
click at [148, 87] on select "Bitte auswählen 6 Raten 12 Raten 24 Raten 36 Raten" at bounding box center [198, 91] width 100 height 8
click at [166, 135] on input "text" at bounding box center [198, 134] width 100 height 8
click at [173, 125] on div "error Kommentar" at bounding box center [198, 134] width 100 height 22
click at [169, 128] on div "error Kommentar" at bounding box center [198, 134] width 100 height 22
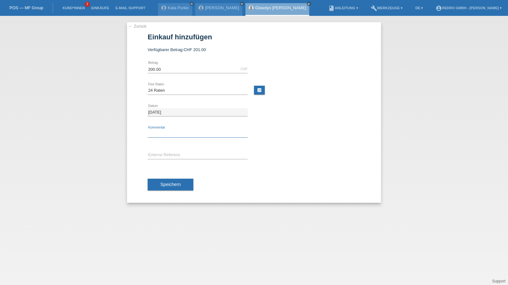
click at [168, 131] on input "text" at bounding box center [198, 134] width 100 height 8
paste input "114979"
type input "114979"
click at [175, 157] on input "text" at bounding box center [198, 156] width 100 height 8
paste input "114979"
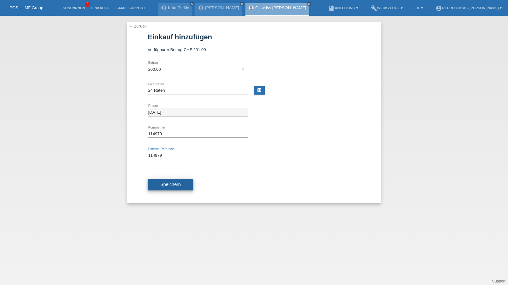
type input "114979"
click at [171, 182] on span "Speichern" at bounding box center [170, 184] width 20 height 5
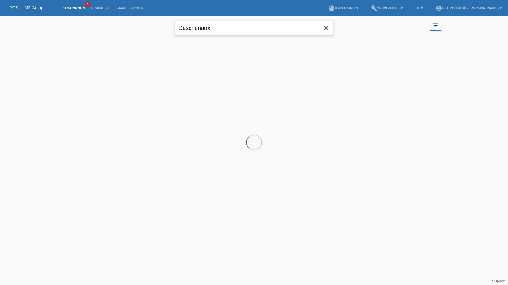
click at [215, 26] on input "Deschenaux" at bounding box center [254, 28] width 159 height 15
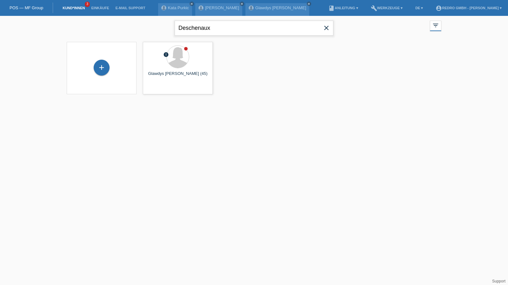
click at [215, 26] on input "Deschenaux" at bounding box center [254, 28] width 159 height 15
type input "seard"
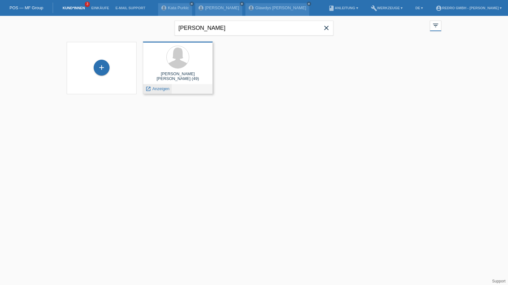
click at [161, 88] on span "Anzeigen" at bounding box center [160, 88] width 17 height 5
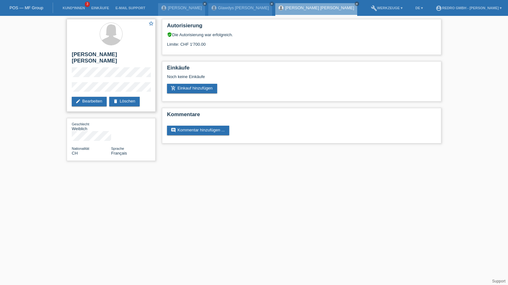
click at [120, 54] on h2 "[PERSON_NAME] [PERSON_NAME]" at bounding box center [111, 59] width 79 height 16
copy h2 "[PERSON_NAME]"
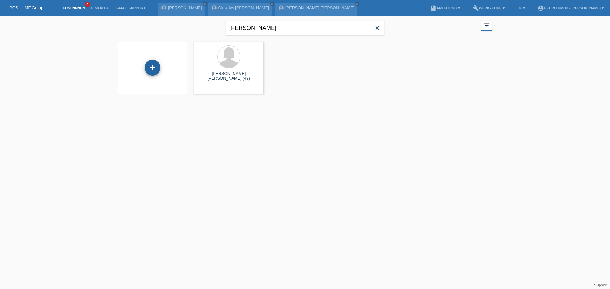
click at [150, 68] on div "+" at bounding box center [153, 68] width 16 height 16
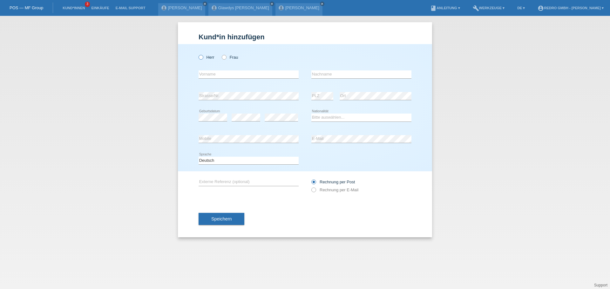
click at [209, 57] on label "Herr" at bounding box center [207, 57] width 16 height 5
click at [203, 57] on input "Herr" at bounding box center [201, 57] width 4 height 4
radio input "true"
click at [242, 167] on div "Deutsch Français Italiano English error Sprache" at bounding box center [249, 161] width 100 height 22
click at [241, 164] on select "Deutsch Français Italiano English" at bounding box center [249, 161] width 100 height 8
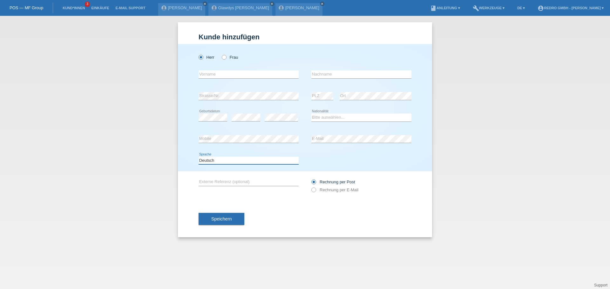
select select "fr"
click at [199, 157] on select "Deutsch Français Italiano English" at bounding box center [249, 161] width 100 height 8
click at [262, 75] on input "text" at bounding box center [249, 75] width 100 height 8
click at [339, 73] on input "text" at bounding box center [361, 75] width 100 height 8
click at [340, 75] on input "text" at bounding box center [361, 75] width 100 height 8
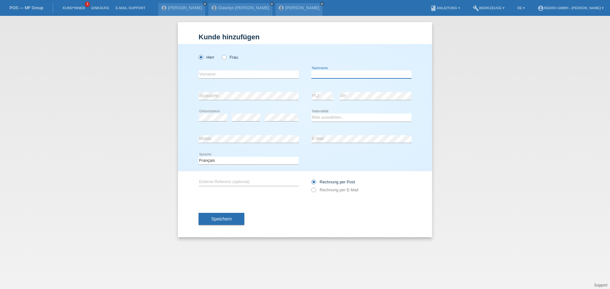
paste input "Seard"
type input "Seard"
click at [232, 76] on input "text" at bounding box center [249, 75] width 100 height 8
type input "[PERSON_NAME]"
select select "HT"
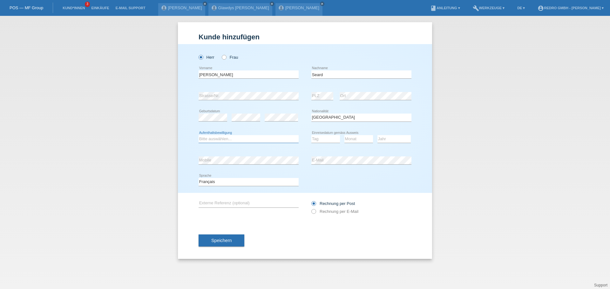
select select "B"
select select "04"
select select "10"
select select "2019"
click at [261, 166] on div "error Mobile" at bounding box center [249, 161] width 100 height 22
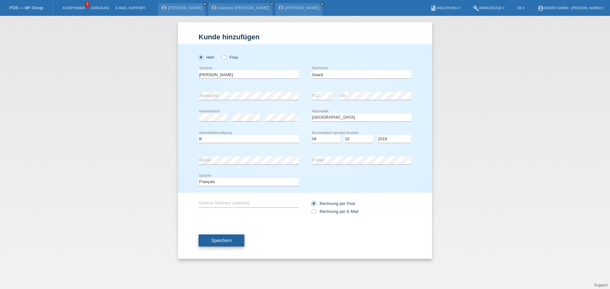
click at [218, 239] on span "Speichern" at bounding box center [221, 240] width 20 height 5
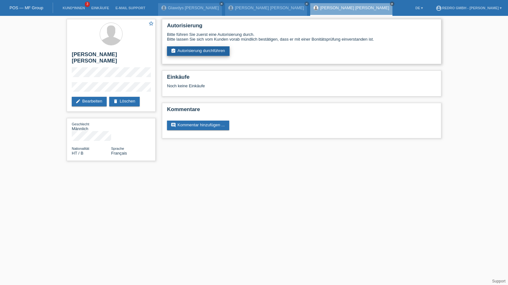
click at [212, 54] on link "assignment_turned_in Autorisierung durchführen" at bounding box center [198, 51] width 63 height 10
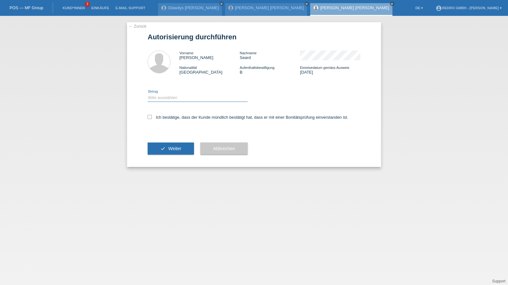
click at [185, 101] on select "Bitte auswählen CHF 1.00 - CHF 499.00 CHF 500.00 - CHF 1'999.00 CHF 2'000.00 - …" at bounding box center [198, 98] width 100 height 8
select select "1"
click at [148, 94] on select "Bitte auswählen CHF 1.00 - CHF 499.00 CHF 500.00 - CHF 1'999.00 CHF 2'000.00 - …" at bounding box center [198, 98] width 100 height 8
click at [169, 119] on label "Ich bestätige, dass der Kunde mündlich bestätigt hat, dass er mit einer Bonität…" at bounding box center [248, 117] width 201 height 5
click at [152, 119] on input "Ich bestätige, dass der Kunde mündlich bestätigt hat, dass er mit einer Bonität…" at bounding box center [150, 117] width 4 height 4
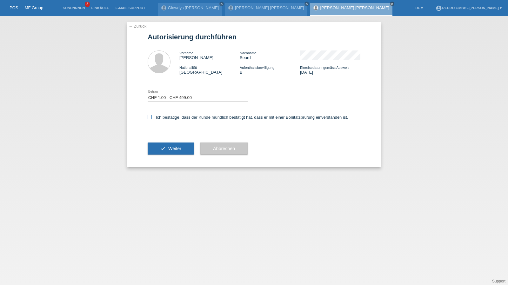
checkbox input "true"
click at [168, 144] on button "check Weiter" at bounding box center [171, 149] width 46 height 12
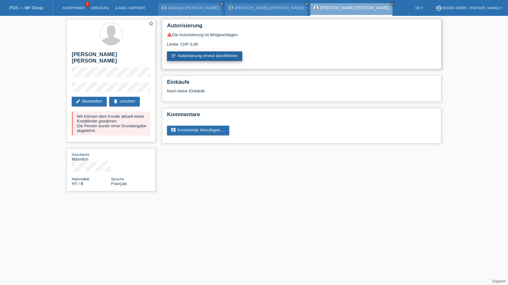
click at [212, 57] on link "refresh Autorisierung erneut durchführen" at bounding box center [204, 56] width 75 height 10
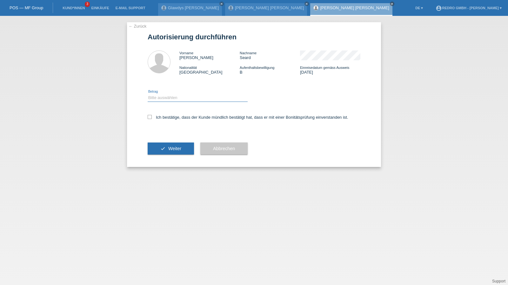
click at [164, 99] on select "Bitte auswählen CHF 1.00 - CHF 499.00 CHF 500.00 - CHF 1'999.00 CHF 2'000.00 - …" at bounding box center [198, 98] width 100 height 8
select select "1"
click at [148, 94] on select "Bitte auswählen CHF 1.00 - CHF 499.00 CHF 500.00 - CHF 1'999.00 CHF 2'000.00 - …" at bounding box center [198, 98] width 100 height 8
click at [161, 115] on div "Ich bestätige, dass der Kunde mündlich bestätigt hat, dass er mit einer Bonität…" at bounding box center [254, 120] width 213 height 22
click at [164, 117] on label "Ich bestätige, dass der Kunde mündlich bestätigt hat, dass er mit einer Bonität…" at bounding box center [248, 117] width 201 height 5
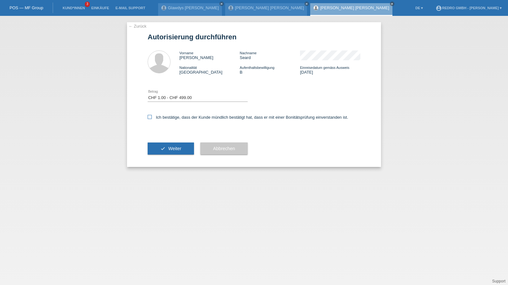
click at [152, 117] on input "Ich bestätige, dass der Kunde mündlich bestätigt hat, dass er mit einer Bonität…" at bounding box center [150, 117] width 4 height 4
checkbox input "true"
click at [165, 146] on button "check Weiter" at bounding box center [171, 149] width 46 height 12
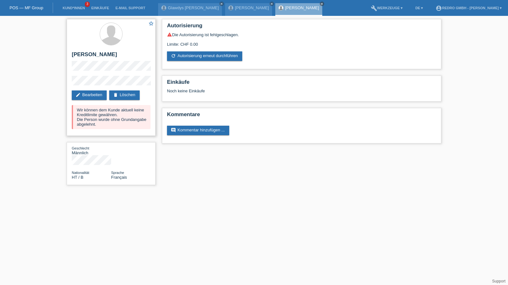
click at [99, 55] on h2 "[PERSON_NAME]" at bounding box center [111, 56] width 79 height 10
copy div "[PERSON_NAME]"
click at [79, 76] on div "star_border [PERSON_NAME] edit Bearbeiten delete Löschen Wir können dem Kunde a…" at bounding box center [111, 77] width 89 height 117
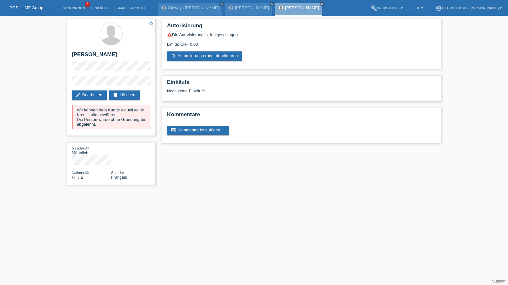
drag, startPoint x: 107, startPoint y: 75, endPoint x: 65, endPoint y: 83, distance: 41.9
click at [65, 83] on div "star_border [PERSON_NAME] edit Bearbeiten delete Löschen Wir können dem Kunde a…" at bounding box center [111, 104] width 95 height 176
